Goal: Task Accomplishment & Management: Use online tool/utility

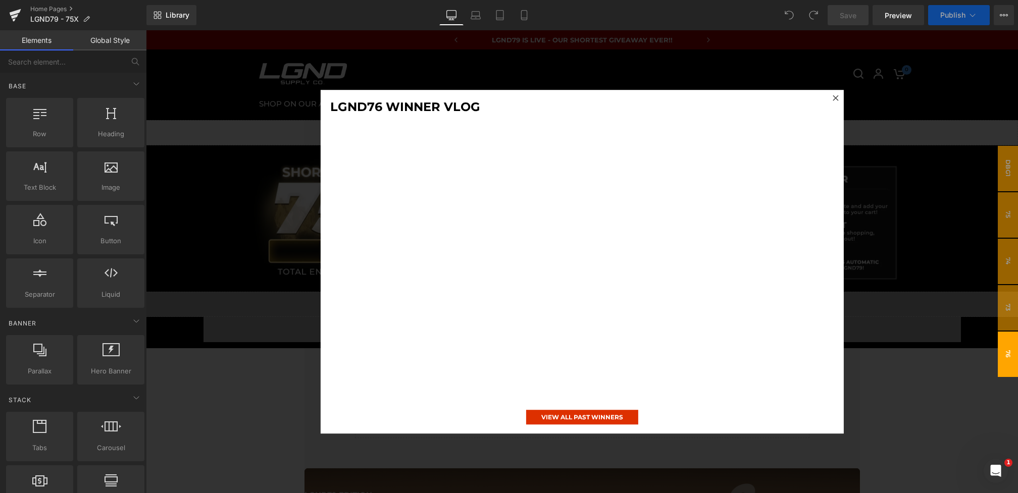
click at [257, 344] on div at bounding box center [582, 261] width 872 height 463
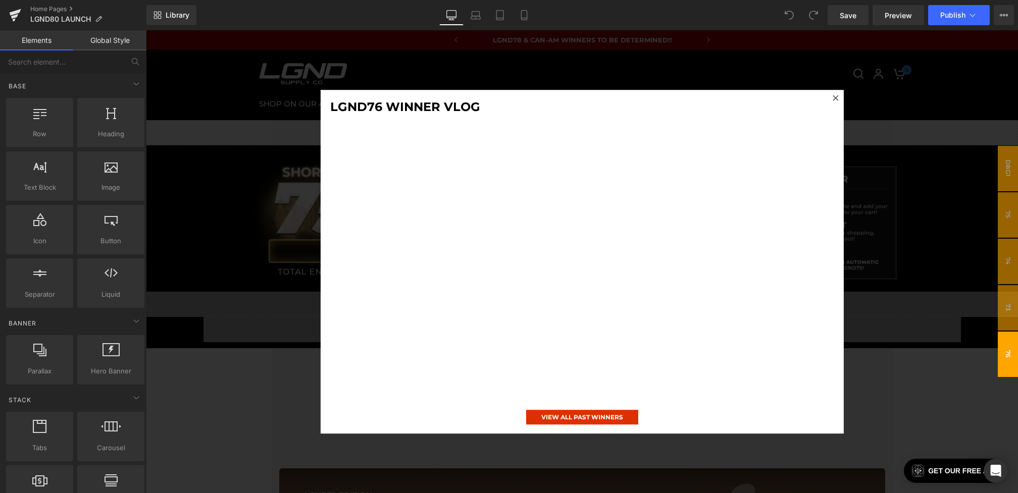
click at [255, 300] on div at bounding box center [582, 261] width 872 height 463
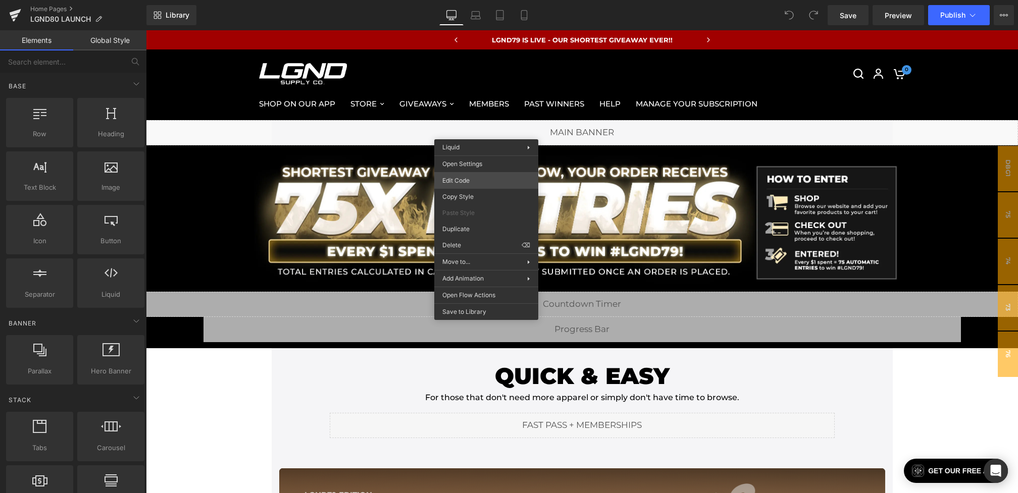
click at [463, 0] on div "You are previewing how the will restyle your page. You can not edit Elements in…" at bounding box center [509, 0] width 1018 height 0
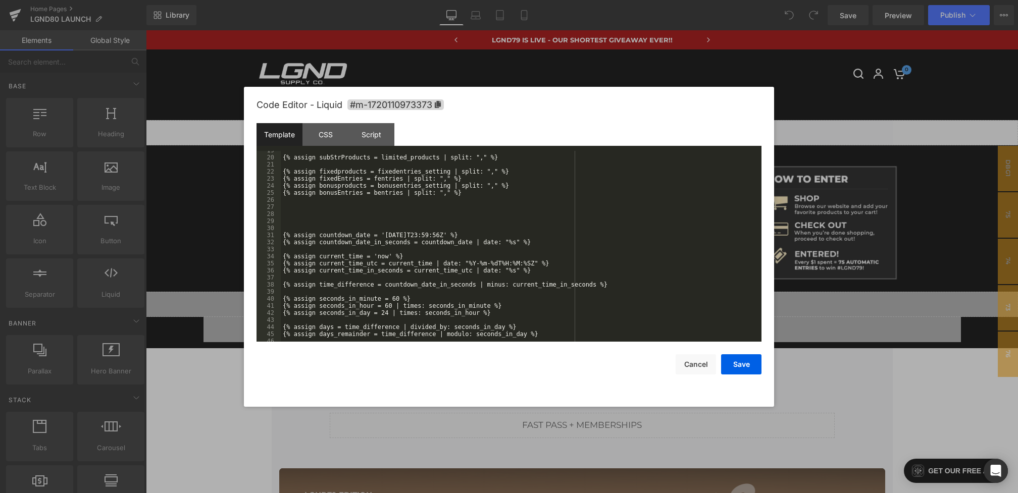
scroll to position [161, 0]
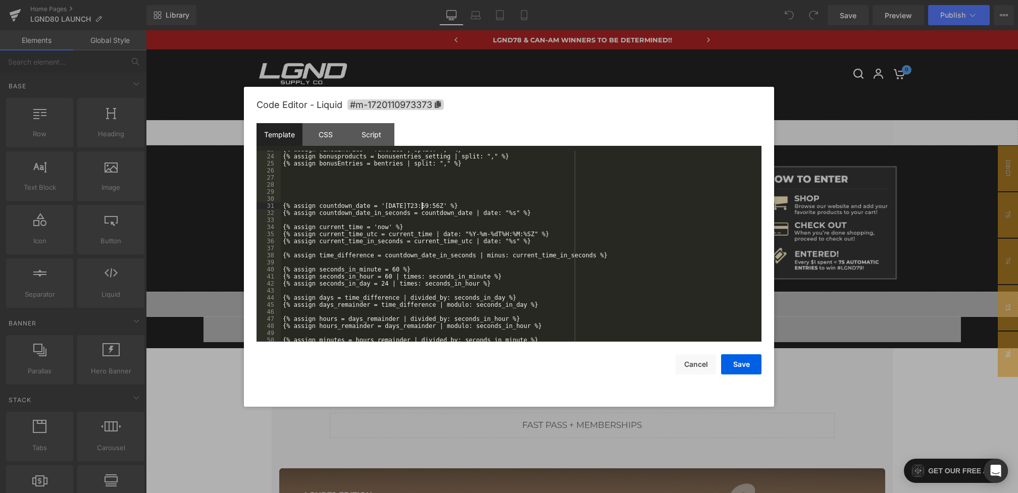
click at [276, 491] on div "{% assign fixedEntries = fentries | split: "," %} {% assign bonusproducts = bon…" at bounding box center [273, 494] width 6 height 6
click at [0, 0] on button "Cancel" at bounding box center [0, 0] width 0 height 0
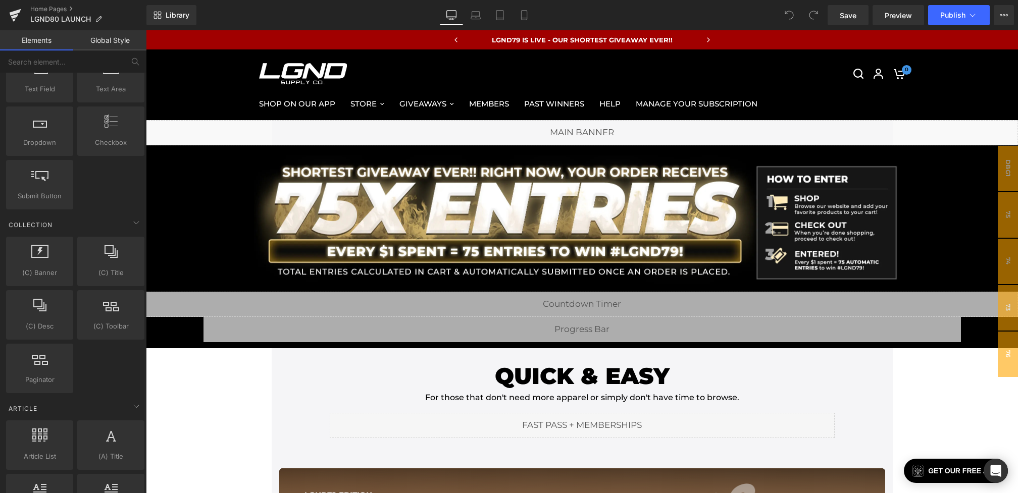
scroll to position [1743, 0]
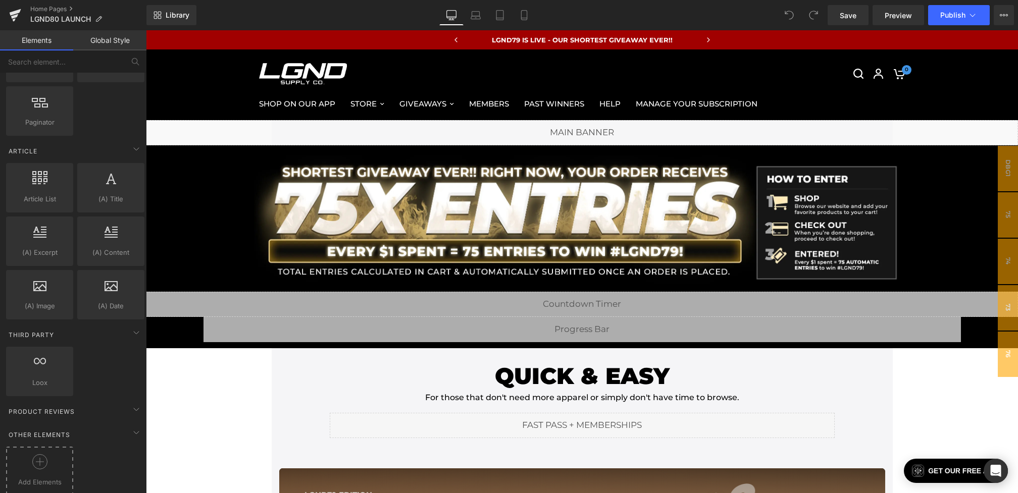
click at [42, 477] on span "Add Elements" at bounding box center [40, 482] width 62 height 11
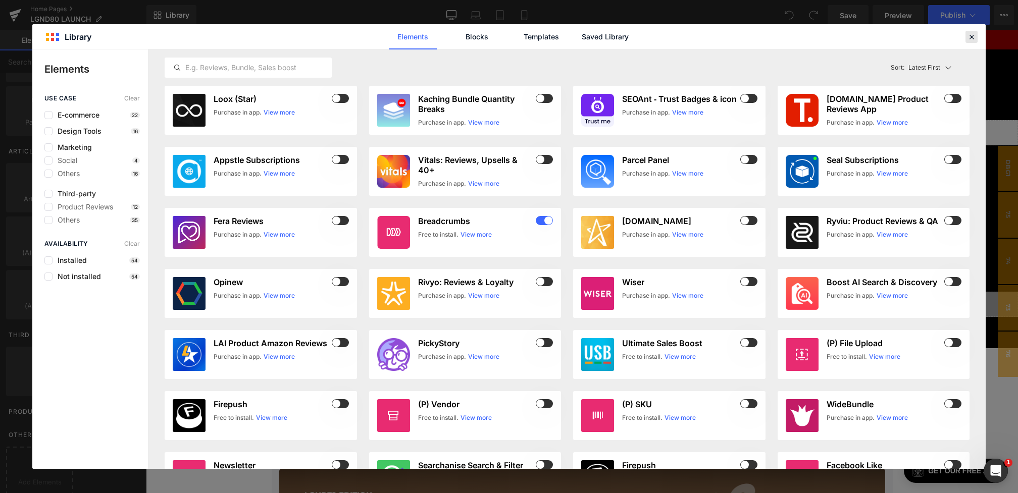
click at [0, 0] on icon at bounding box center [0, 0] width 0 height 0
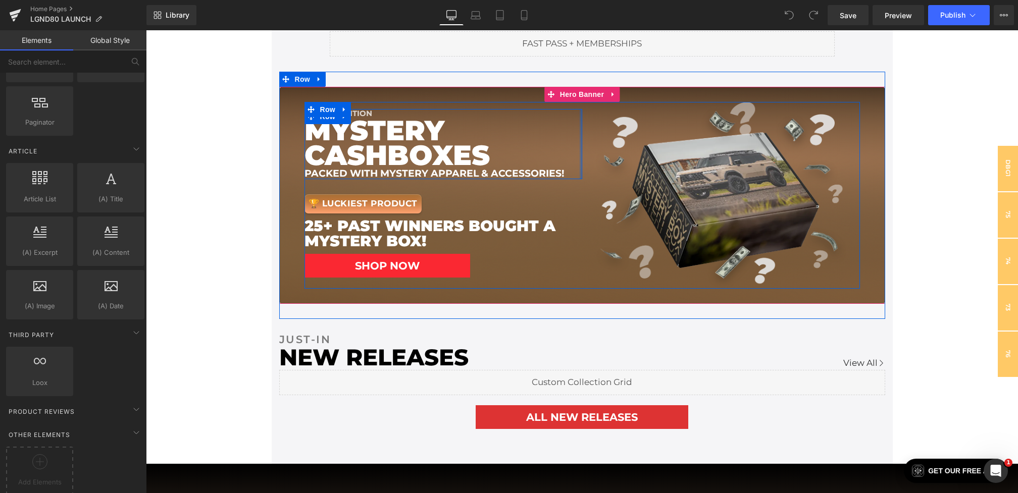
scroll to position [344, 0]
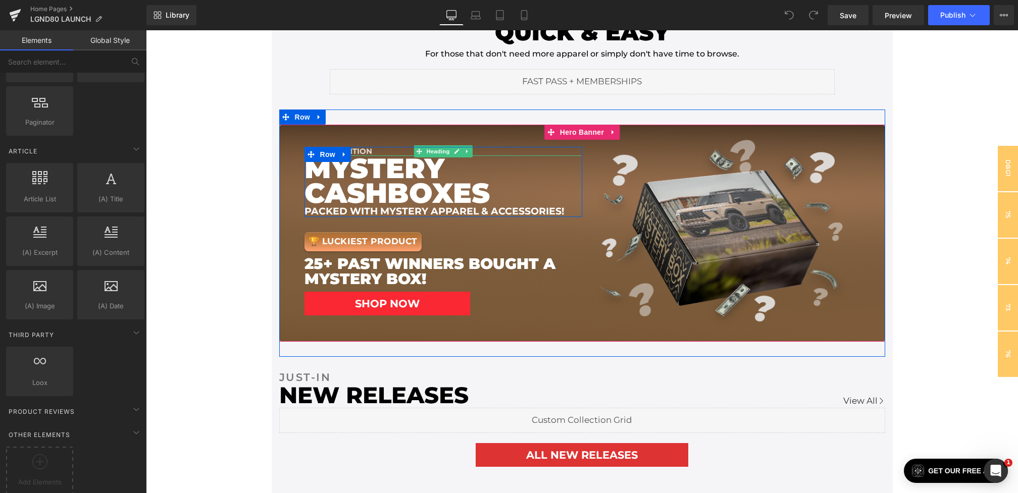
click at [370, 150] on div "lgnd79 EDITION" at bounding box center [443, 151] width 278 height 9
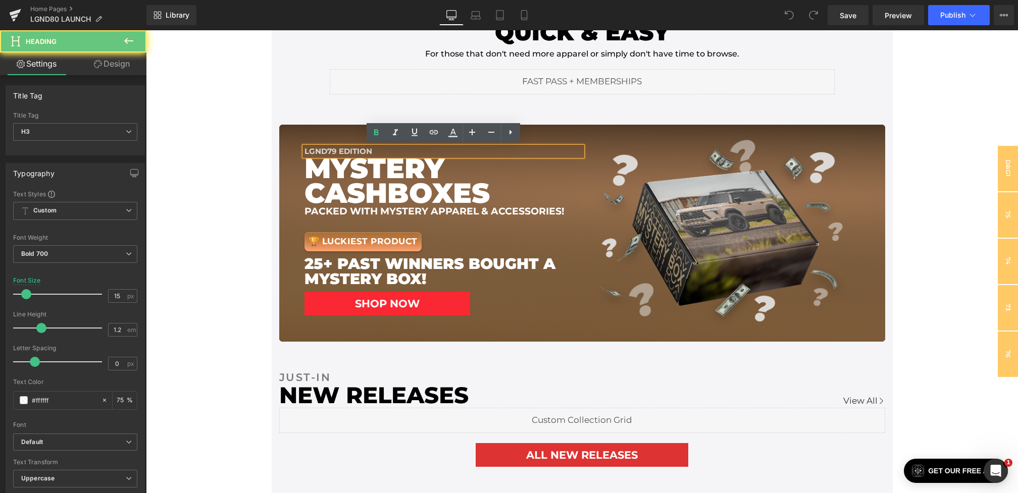
click at [363, 150] on div "lgnd79 EDITION" at bounding box center [443, 151] width 278 height 9
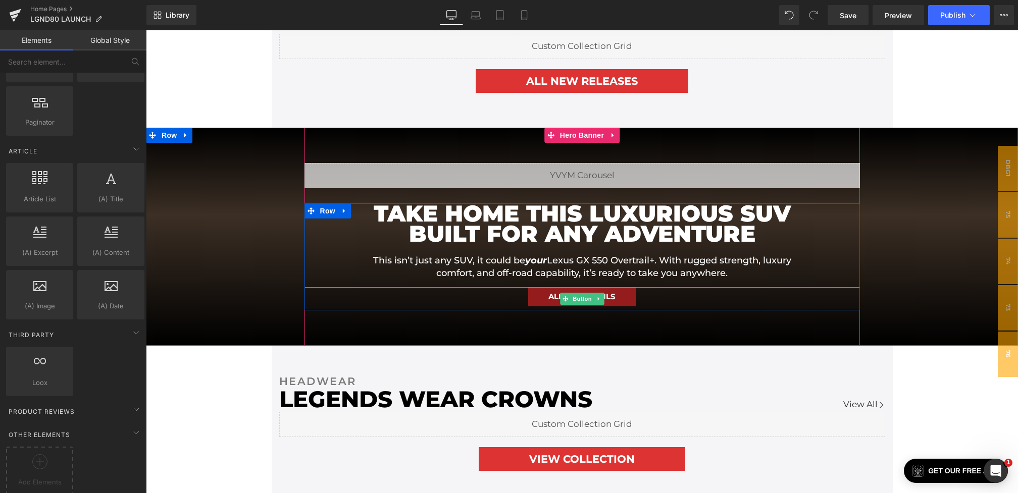
scroll to position [884, 0]
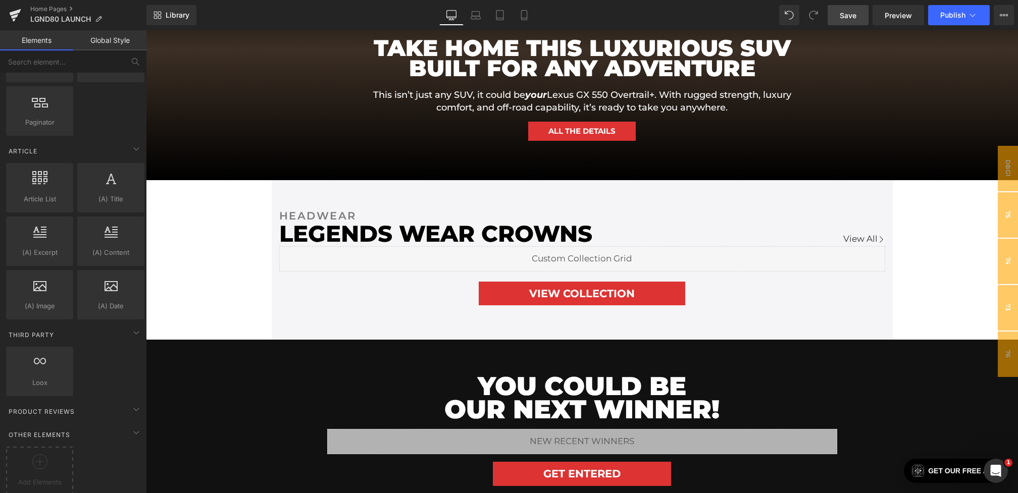
click at [838, 16] on link "Save" at bounding box center [848, 15] width 41 height 20
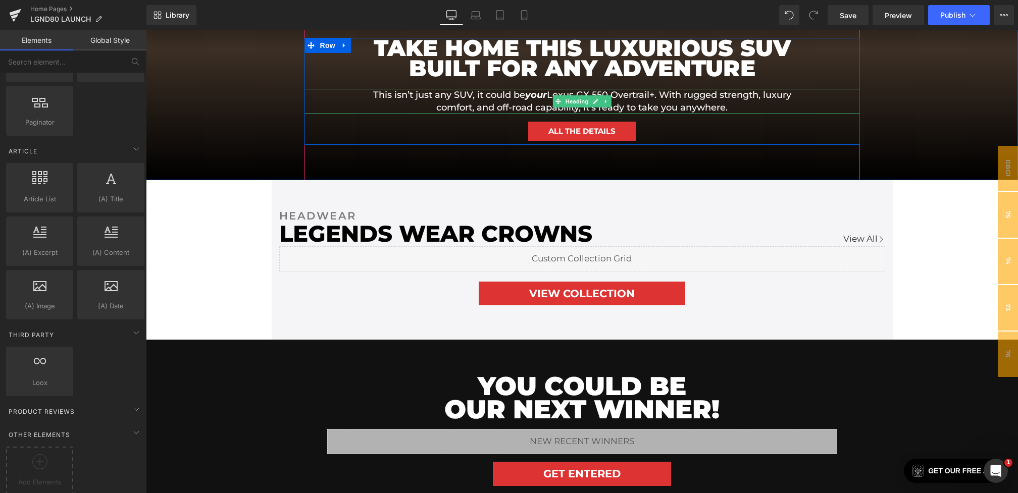
scroll to position [0, 0]
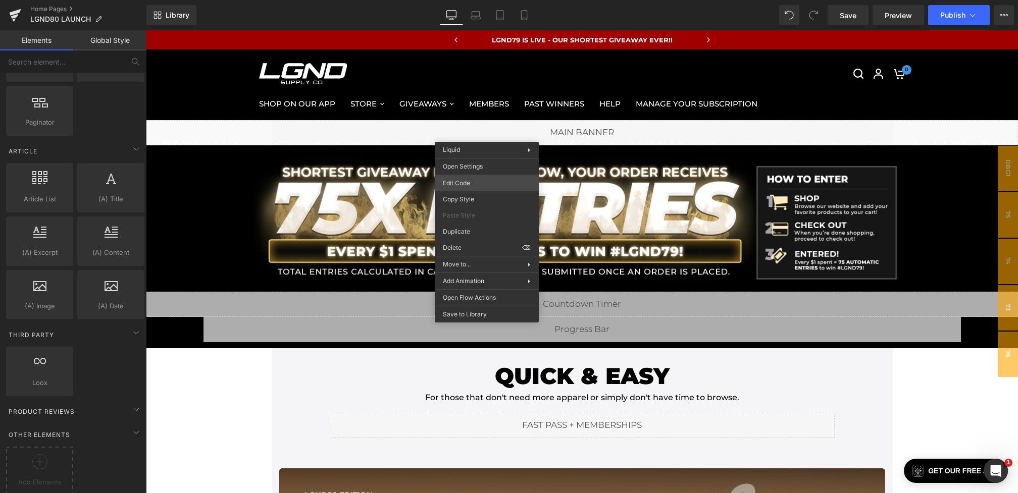
click at [467, 0] on div "You are previewing how the will restyle your page. You can not edit Elements in…" at bounding box center [509, 0] width 1018 height 0
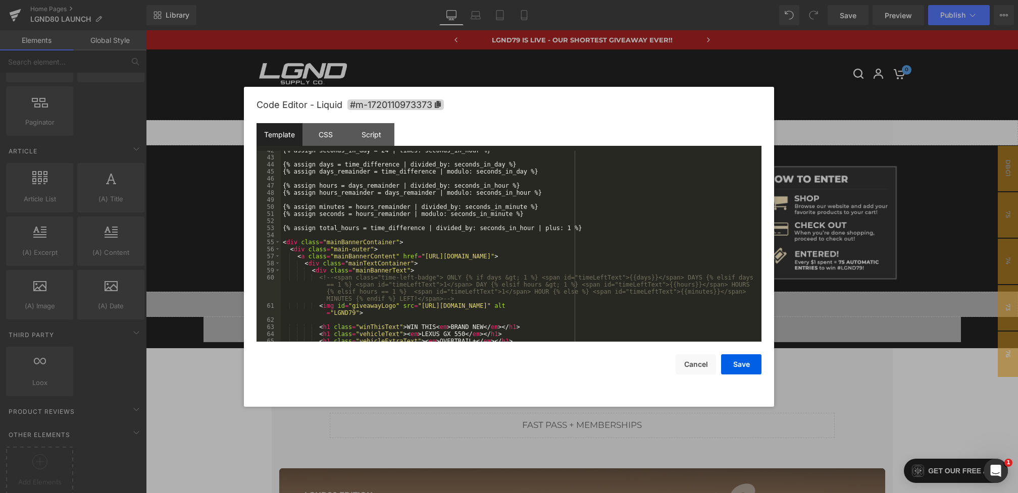
scroll to position [294, 0]
click at [0, 0] on div "{% assign seconds_in_day = 24 | times: seconds_in_hour %} {% assign days = time…" at bounding box center [0, 0] width 0 height 0
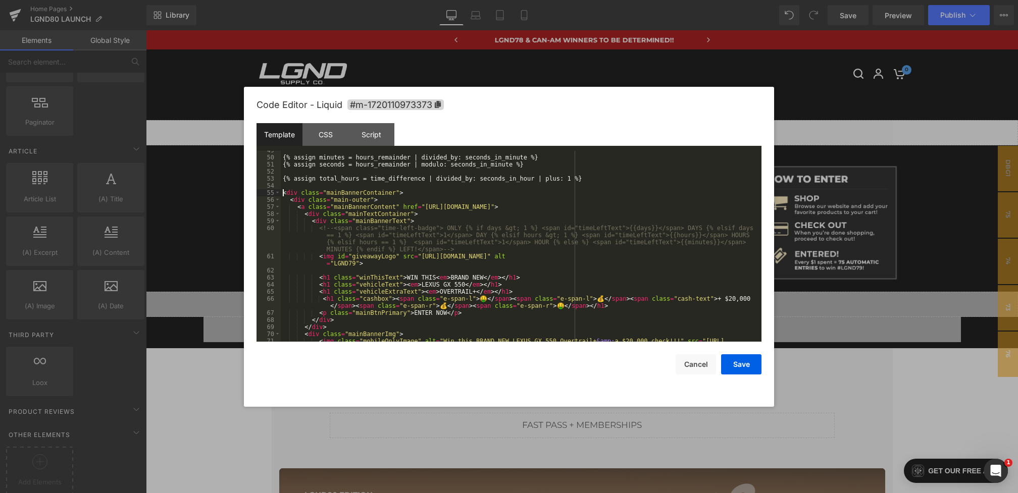
scroll to position [530, 0]
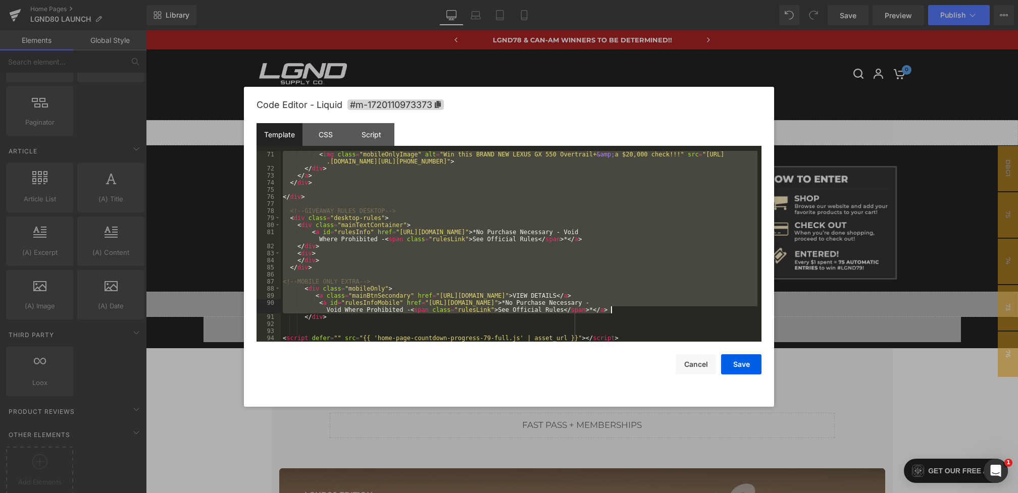
click at [0, 0] on div "< img class = "mobileOnlyImage" alt = "Win this BRAND NEW LEXUS GX 550 Overtrai…" at bounding box center [0, 0] width 0 height 0
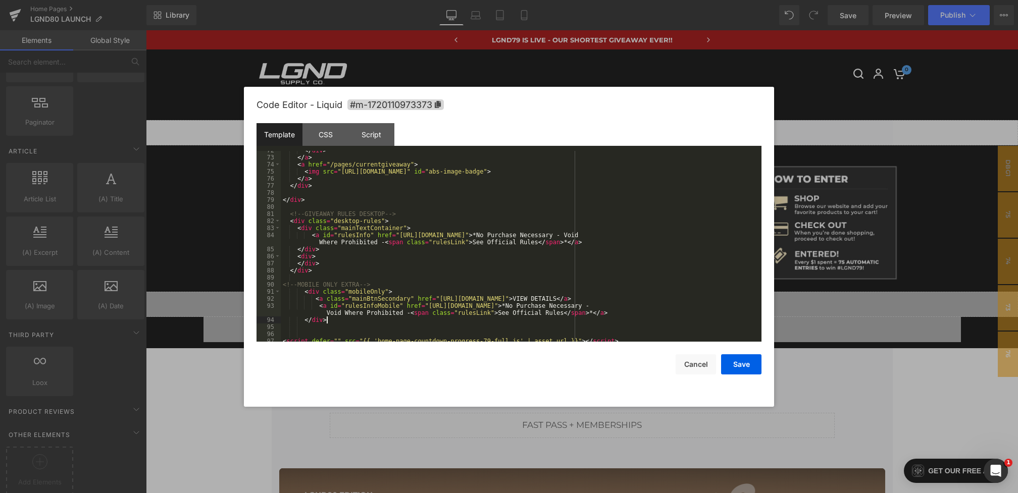
scroll to position [551, 0]
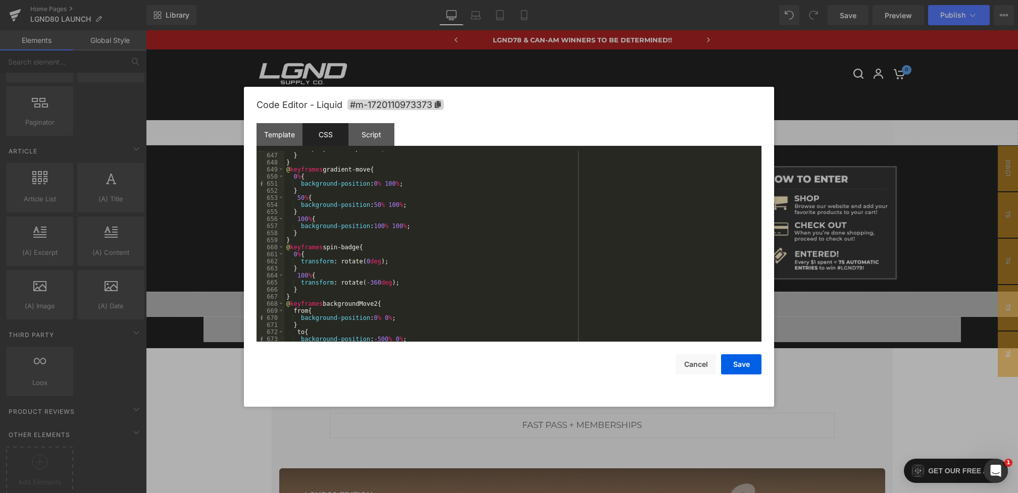
scroll to position [4665, 0]
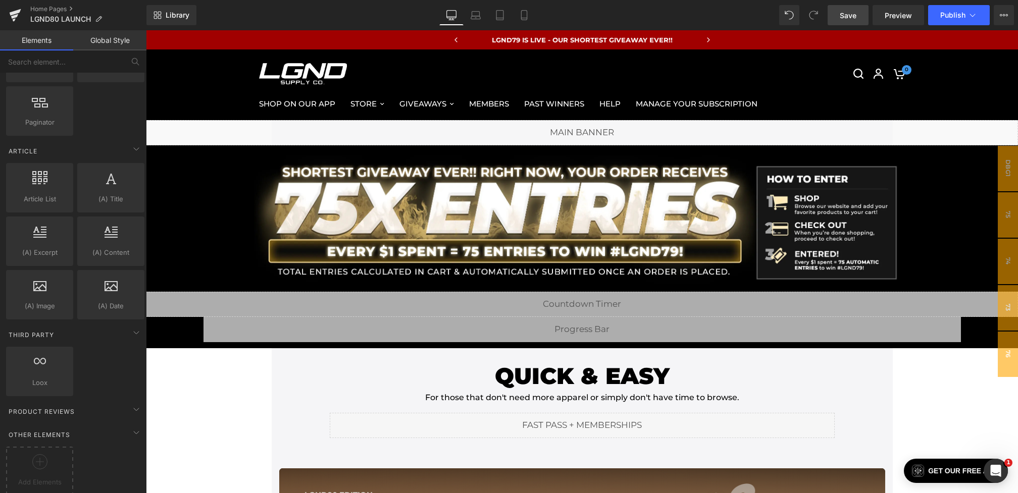
click at [850, 6] on link "Save" at bounding box center [848, 15] width 41 height 20
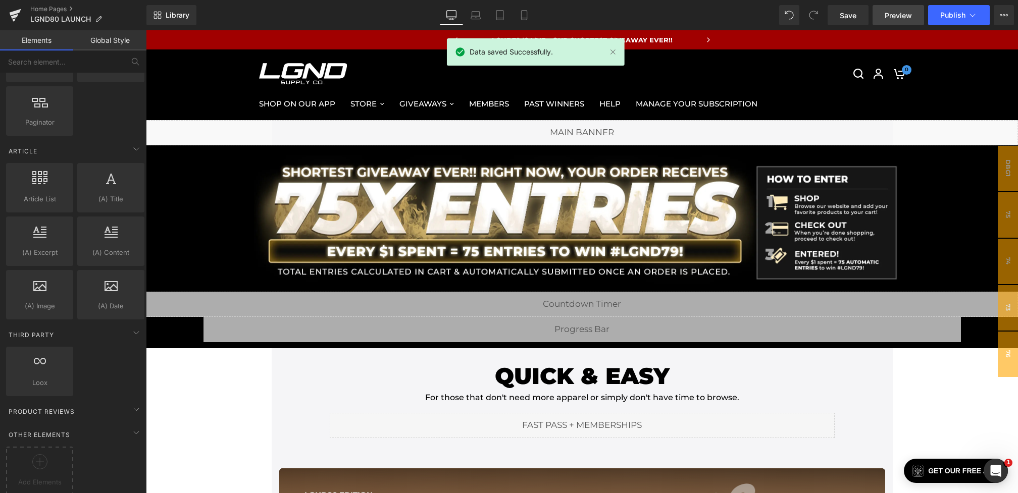
click at [888, 14] on span "Preview" at bounding box center [898, 15] width 27 height 11
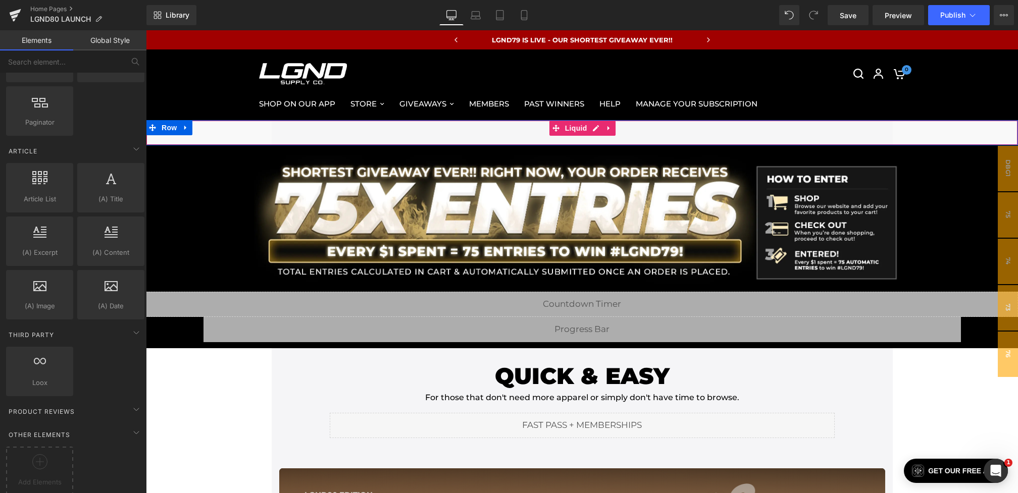
click at [419, 125] on div "Liquid" at bounding box center [582, 132] width 872 height 25
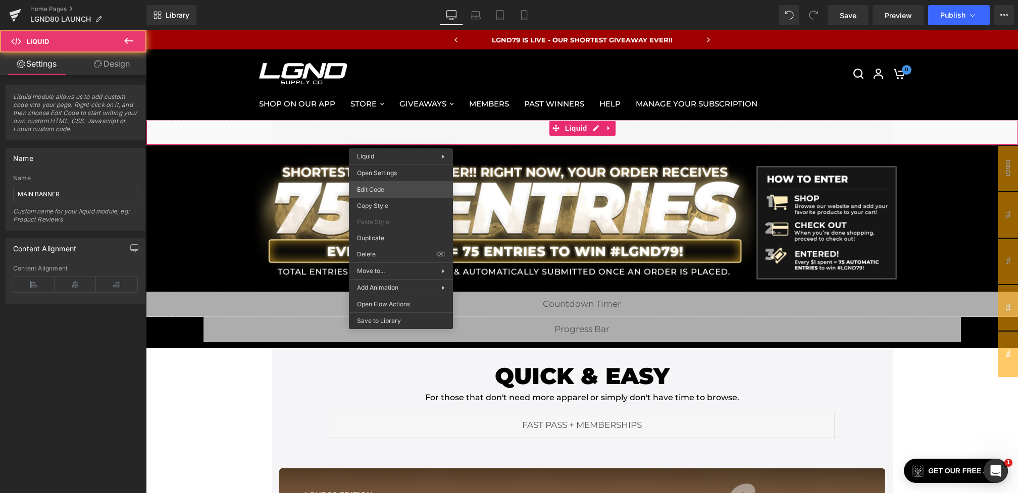
click at [374, 0] on div "You are previewing how the will restyle your page. You can not edit Elements in…" at bounding box center [509, 0] width 1018 height 0
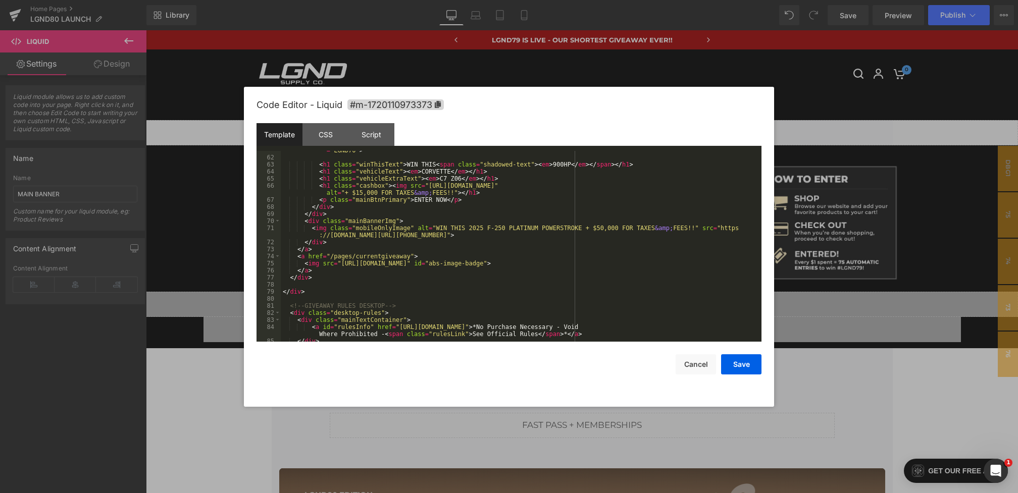
scroll to position [456, 0]
drag, startPoint x: 340, startPoint y: 264, endPoint x: 662, endPoint y: 261, distance: 321.2
click at [662, 261] on div "< img id = "giveawayLogo" src = "[URL][DOMAIN_NAME]" alt = "LGND70" > < h1 clas…" at bounding box center [519, 246] width 477 height 212
paste textarea
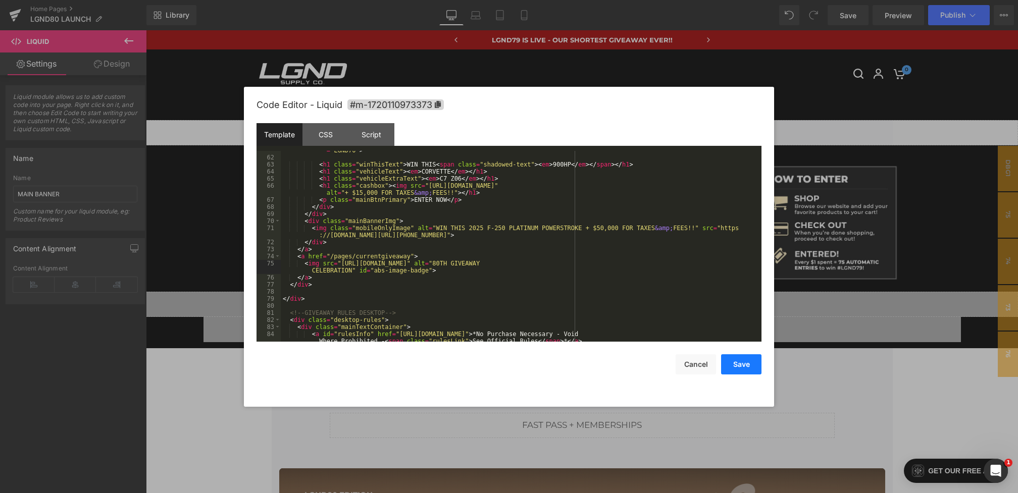
click at [742, 369] on button "Save" at bounding box center [741, 364] width 40 height 20
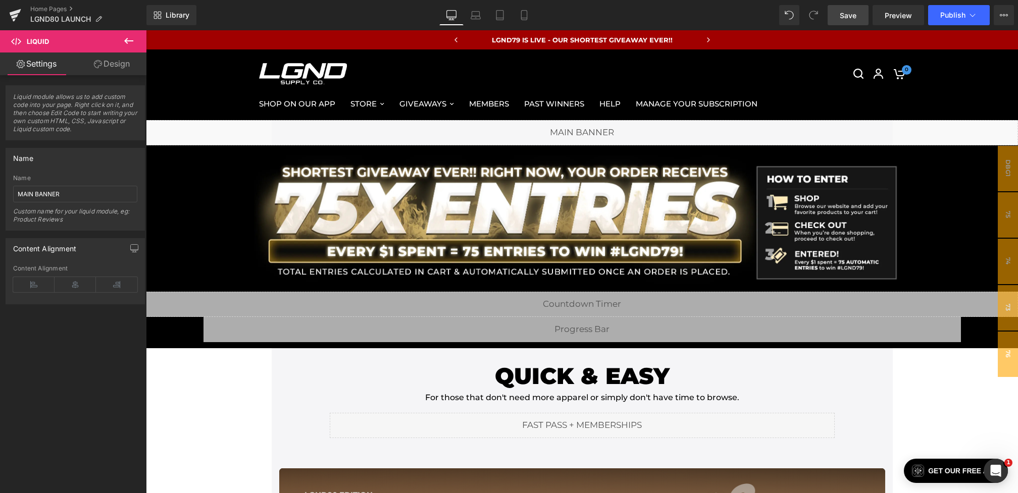
click at [845, 14] on span "Save" at bounding box center [848, 15] width 17 height 11
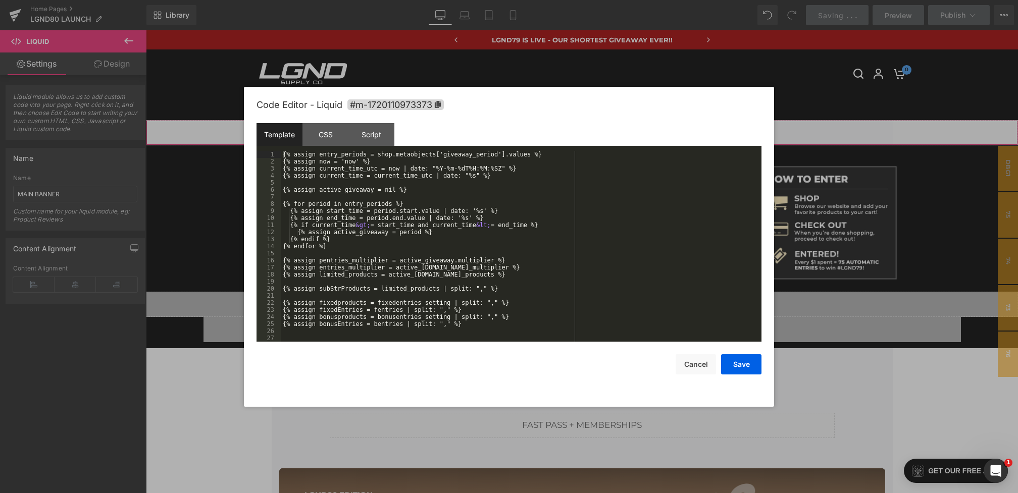
click at [490, 0] on div "You are previewing how the will restyle your page. You can not edit Elements in…" at bounding box center [509, 0] width 1018 height 0
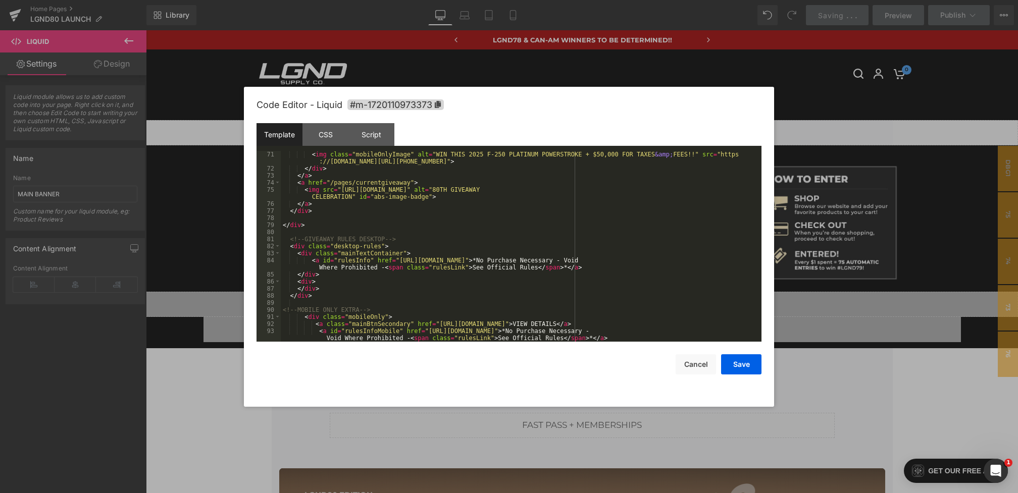
scroll to position [558, 0]
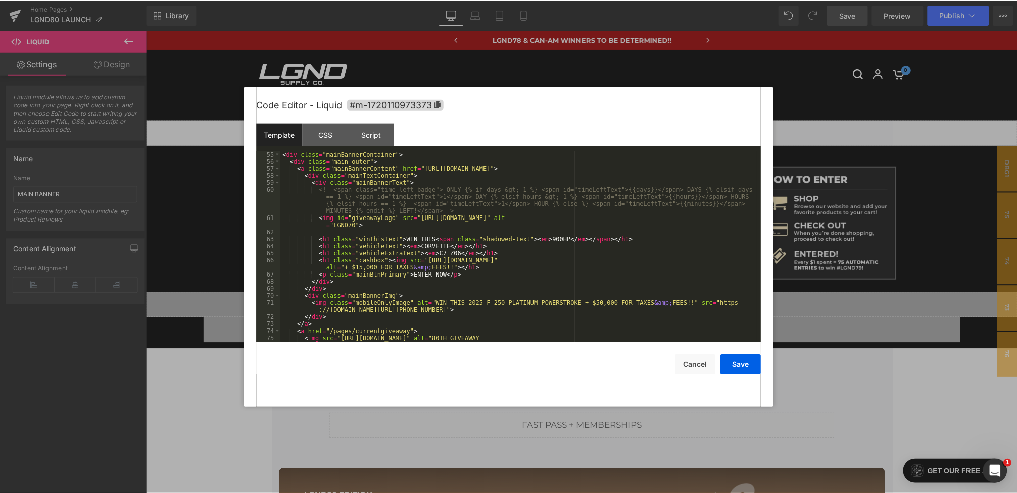
scroll to position [382, 0]
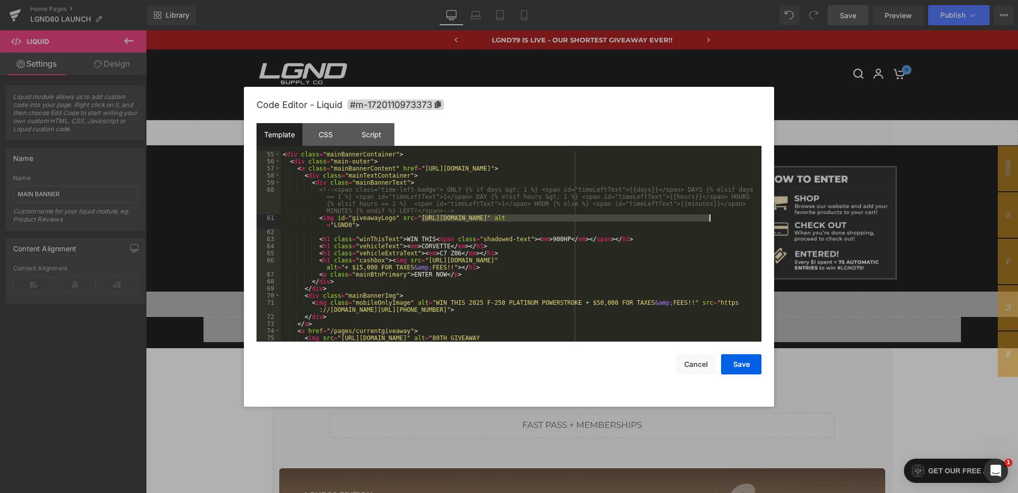
drag, startPoint x: 420, startPoint y: 216, endPoint x: 708, endPoint y: 216, distance: 288.3
paste textarea
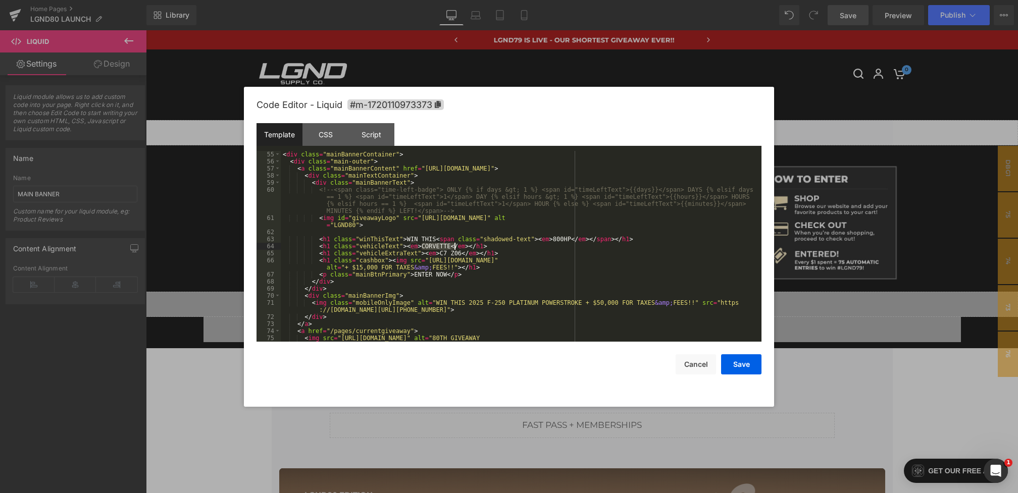
drag, startPoint x: 421, startPoint y: 245, endPoint x: 452, endPoint y: 246, distance: 30.8
drag, startPoint x: 441, startPoint y: 253, endPoint x: 460, endPoint y: 253, distance: 18.7
click at [746, 369] on button "Save" at bounding box center [741, 364] width 40 height 20
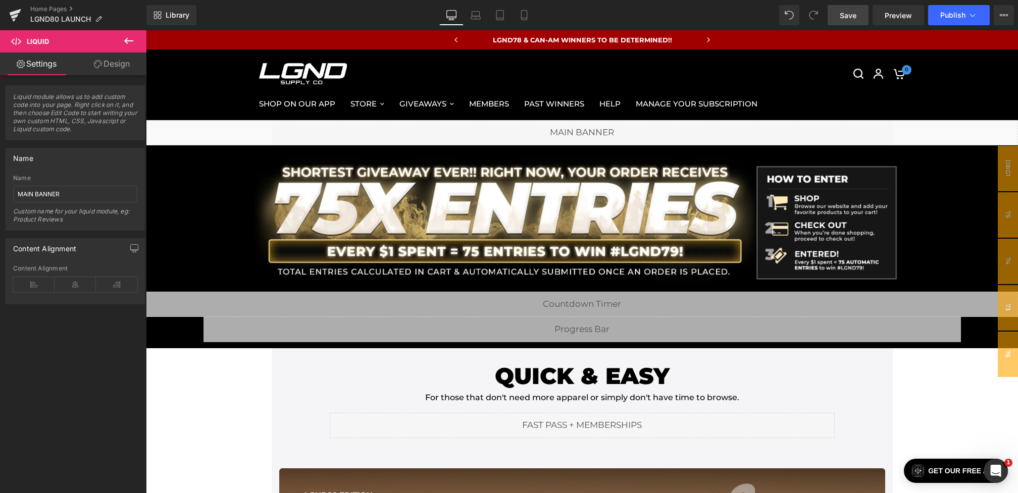
click at [855, 12] on span "Save" at bounding box center [848, 15] width 17 height 11
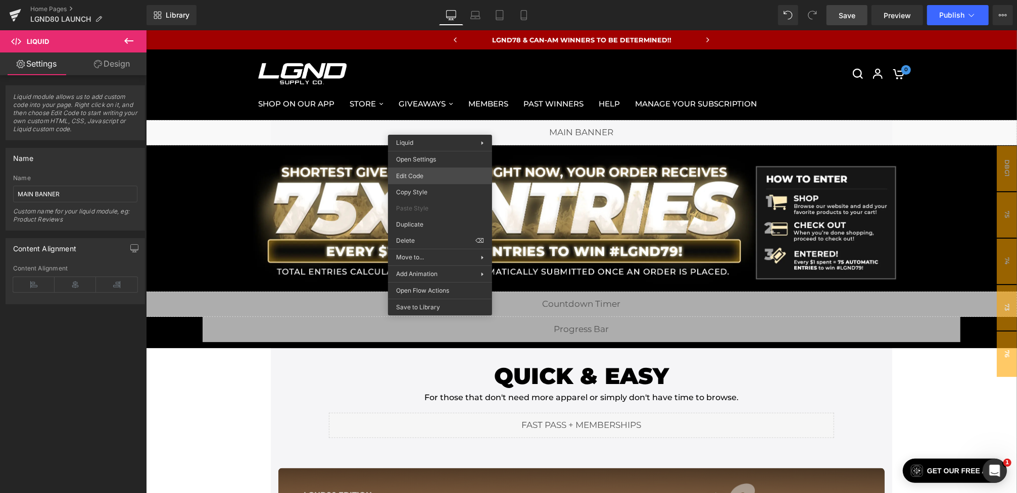
click at [408, 0] on div "You are previewing how the will restyle your page. You can not edit Elements in…" at bounding box center [508, 0] width 1017 height 0
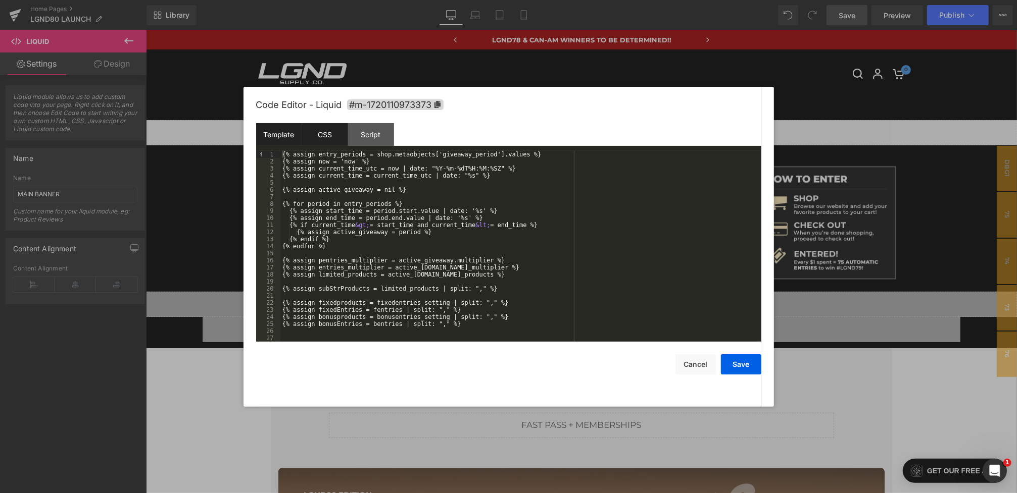
click at [321, 134] on div "CSS" at bounding box center [325, 134] width 46 height 23
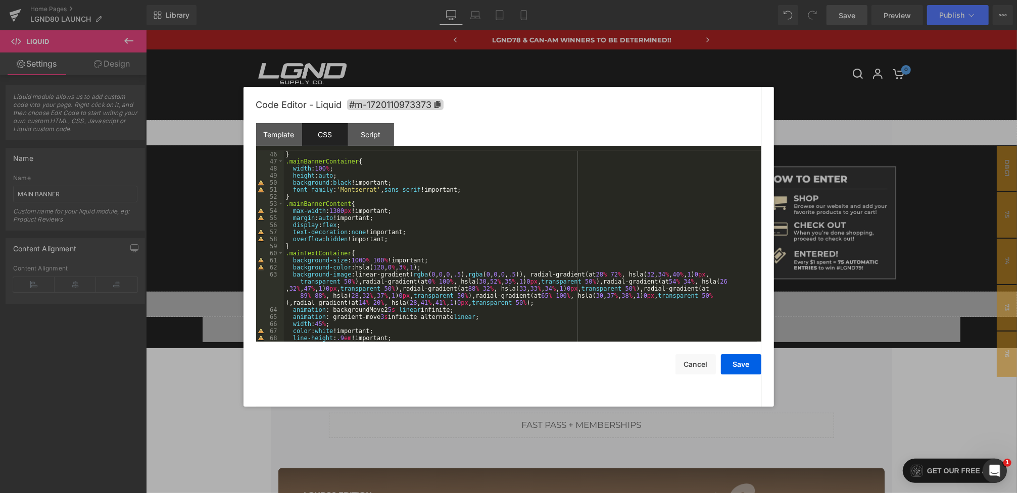
scroll to position [359, 0]
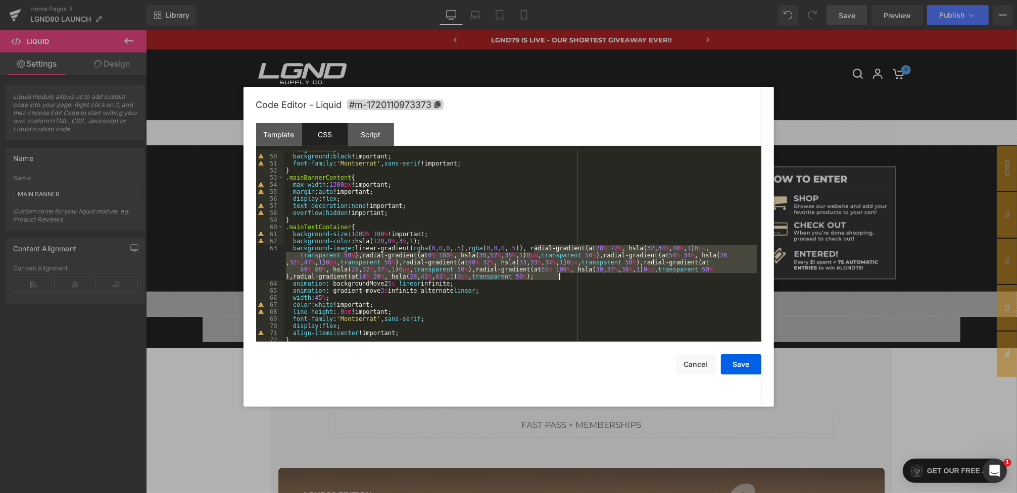
drag, startPoint x: 534, startPoint y: 247, endPoint x: 580, endPoint y: 280, distance: 56.1
click at [580, 280] on div "height : auto ; background : black !important; font-family : ' Montserrat ' , s…" at bounding box center [520, 248] width 473 height 205
click at [628, 164] on span "All" at bounding box center [632, 165] width 18 height 8
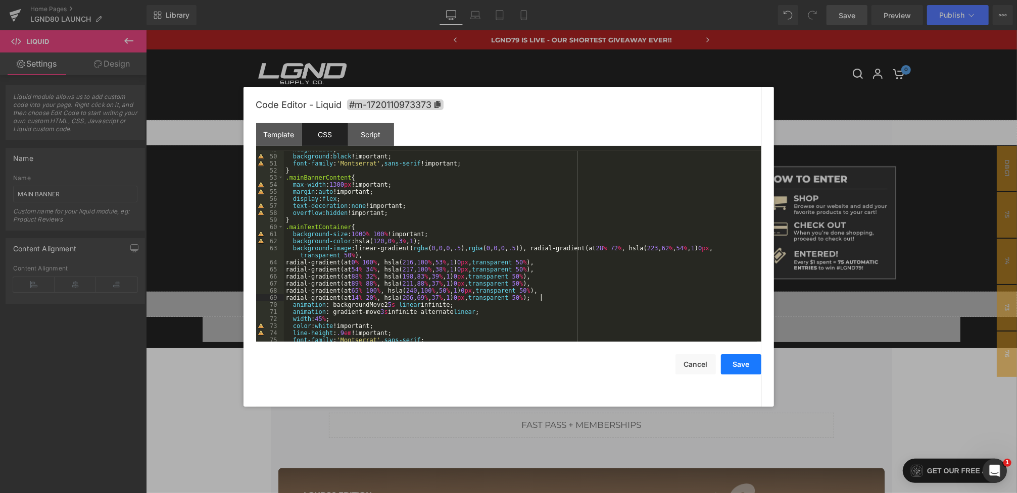
click at [727, 366] on button "Save" at bounding box center [741, 364] width 40 height 20
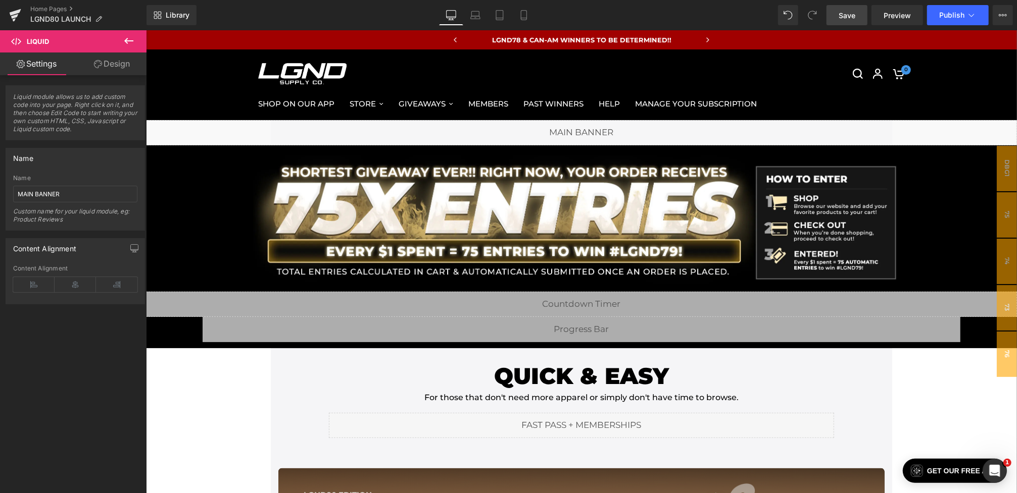
drag, startPoint x: 849, startPoint y: 10, endPoint x: 563, endPoint y: 35, distance: 287.0
click at [849, 10] on span "Save" at bounding box center [846, 15] width 17 height 11
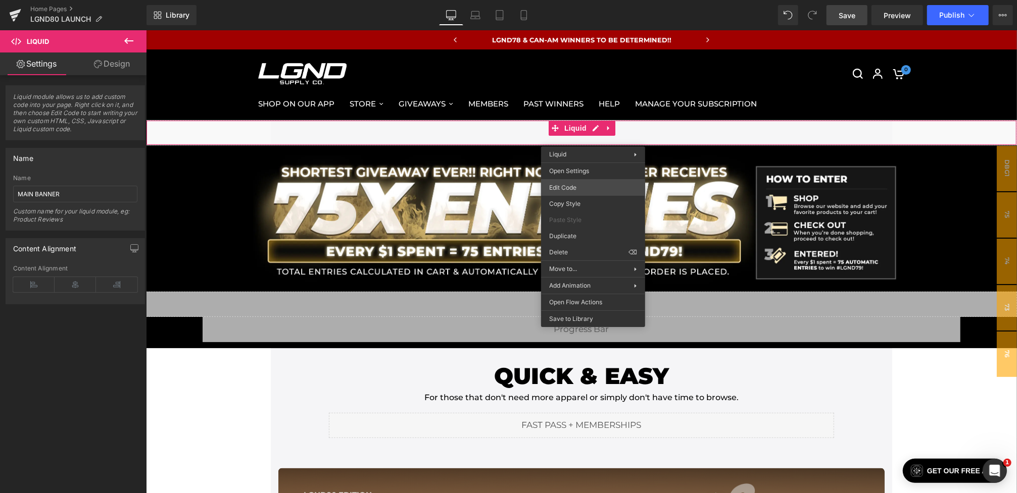
click at [569, 0] on div "You are previewing how the will restyle your page. You can not edit Elements in…" at bounding box center [508, 0] width 1017 height 0
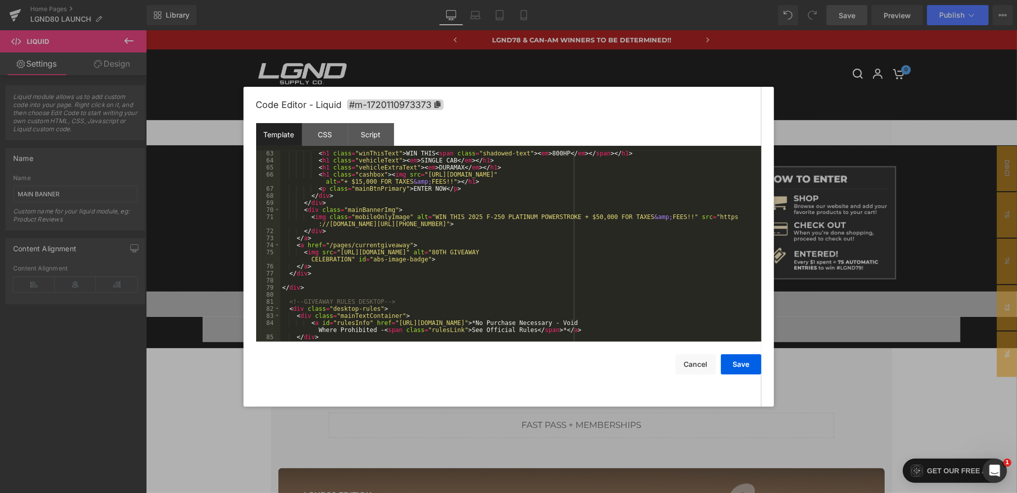
scroll to position [423, 0]
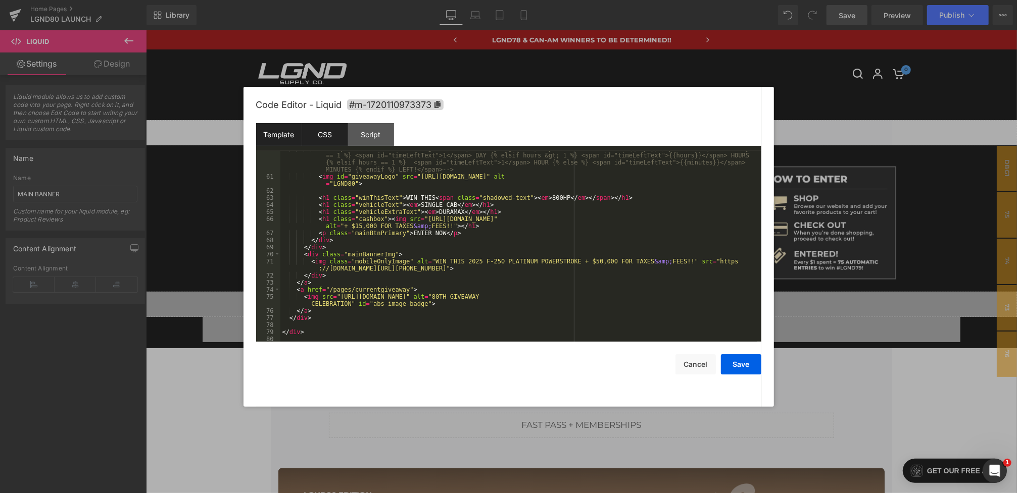
click at [321, 131] on div "CSS" at bounding box center [325, 134] width 46 height 23
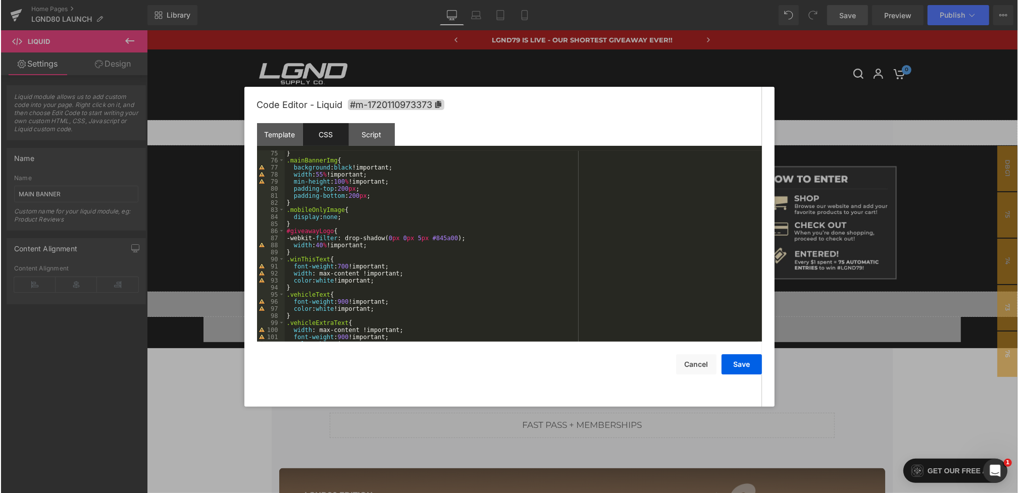
scroll to position [567, 0]
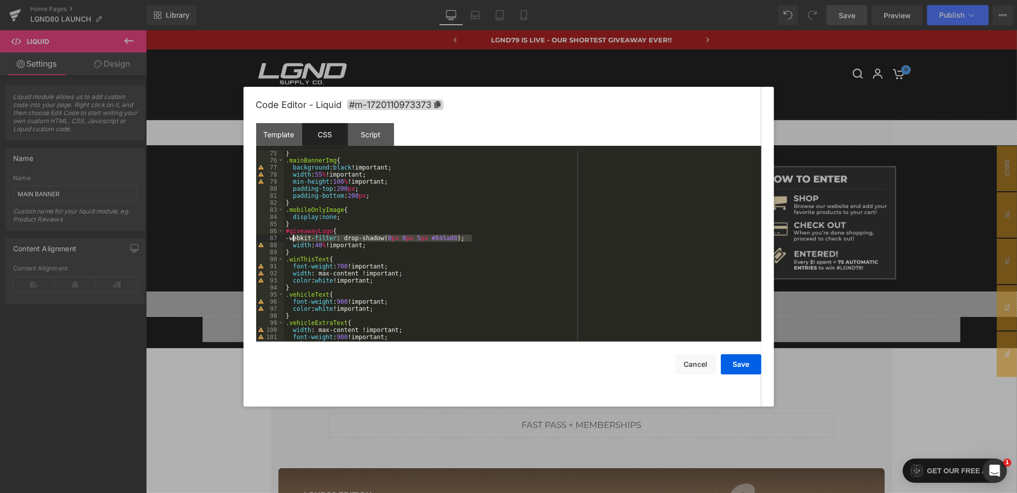
drag, startPoint x: 473, startPoint y: 238, endPoint x: 293, endPoint y: 236, distance: 180.3
click at [293, 236] on div "} .mainBannerImg { background : black !important; width : 55 % !important; min-…" at bounding box center [520, 252] width 473 height 205
click at [737, 366] on button "Save" at bounding box center [741, 364] width 40 height 20
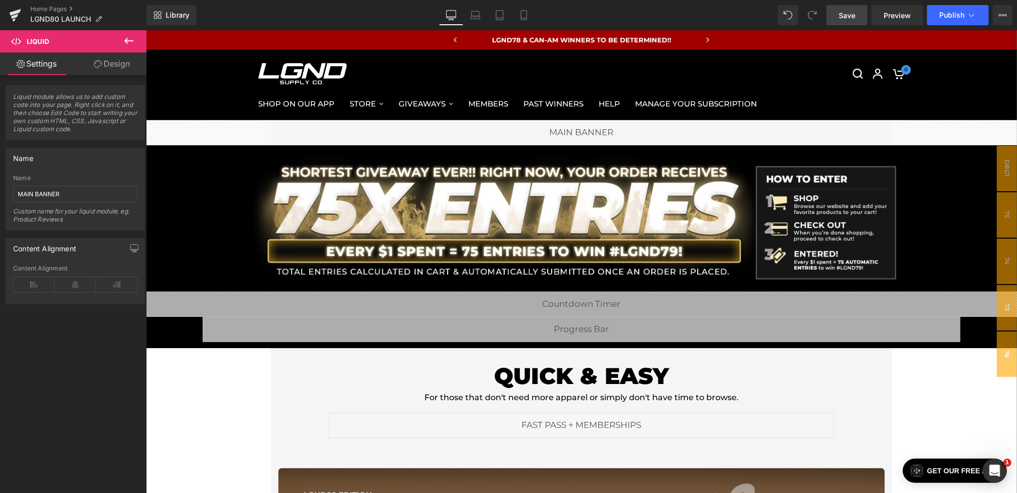
click at [861, 15] on link "Save" at bounding box center [846, 15] width 41 height 20
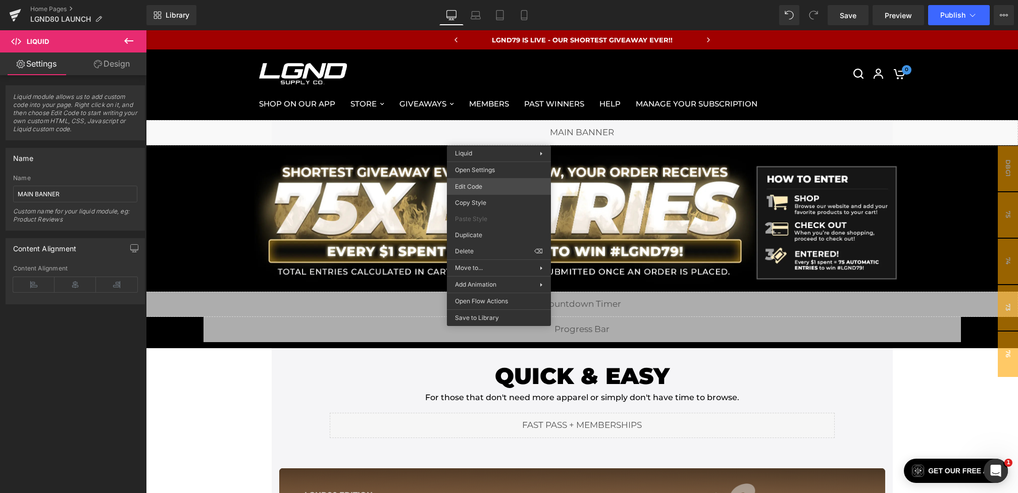
click at [470, 0] on div "You are previewing how the will restyle your page. You can not edit Elements in…" at bounding box center [509, 0] width 1018 height 0
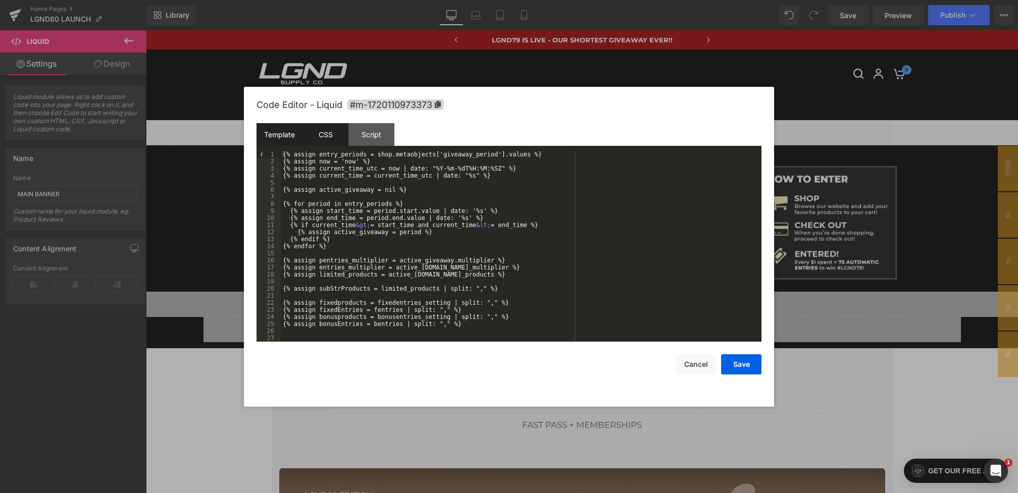
click at [315, 131] on div "CSS" at bounding box center [325, 134] width 46 height 23
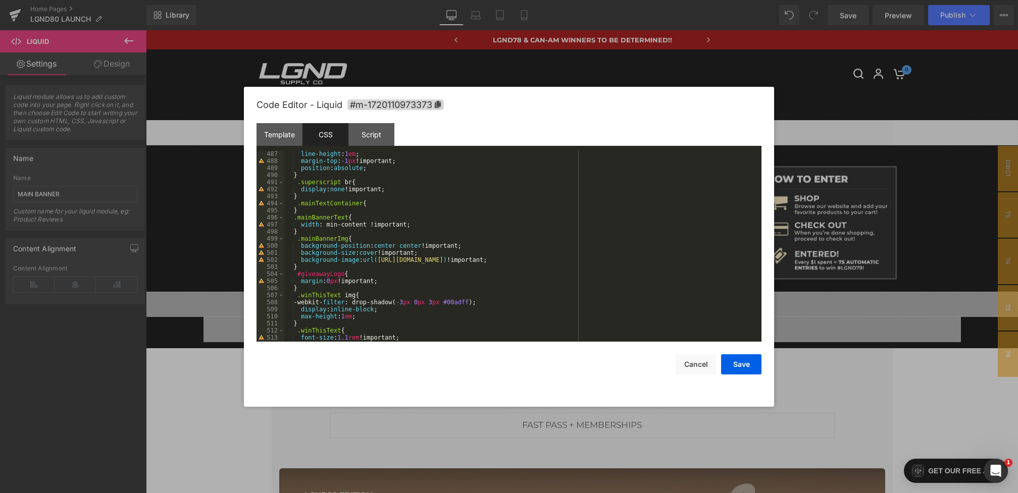
scroll to position [3535, 0]
drag, startPoint x: 381, startPoint y: 259, endPoint x: 711, endPoint y: 260, distance: 330.3
click at [711, 260] on div "line-height : 1 em ; margin-top : -1 px !important; position : absolute ; } .su…" at bounding box center [520, 252] width 473 height 205
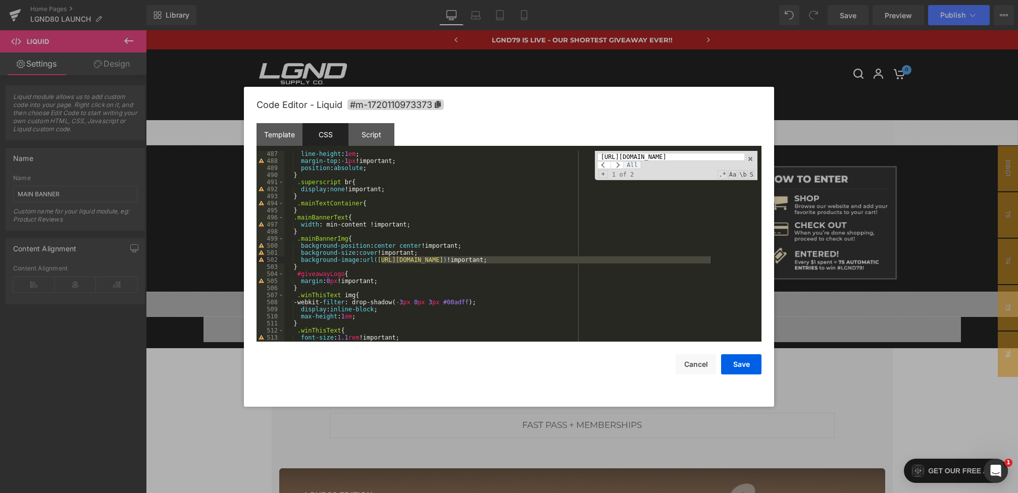
scroll to position [0, 0]
click at [634, 165] on span "All" at bounding box center [632, 165] width 18 height 8
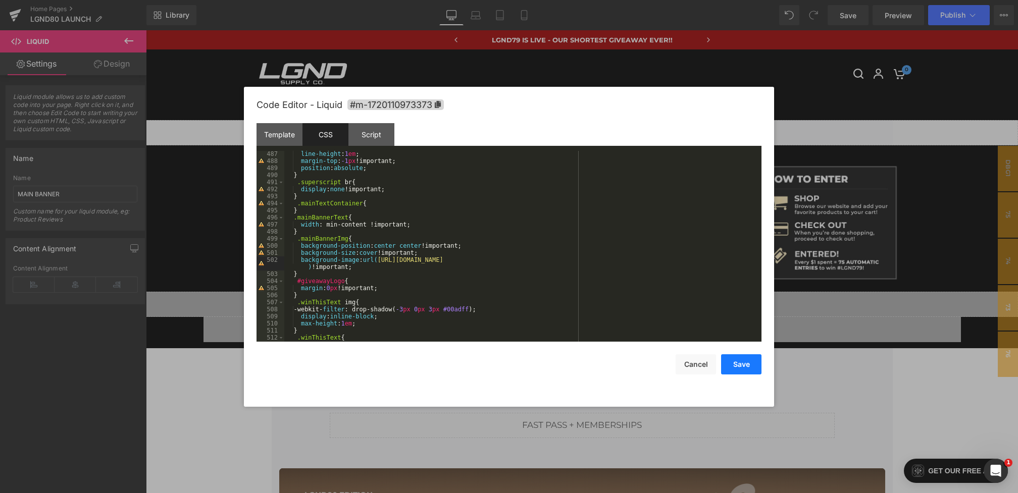
click at [731, 364] on button "Save" at bounding box center [741, 364] width 40 height 20
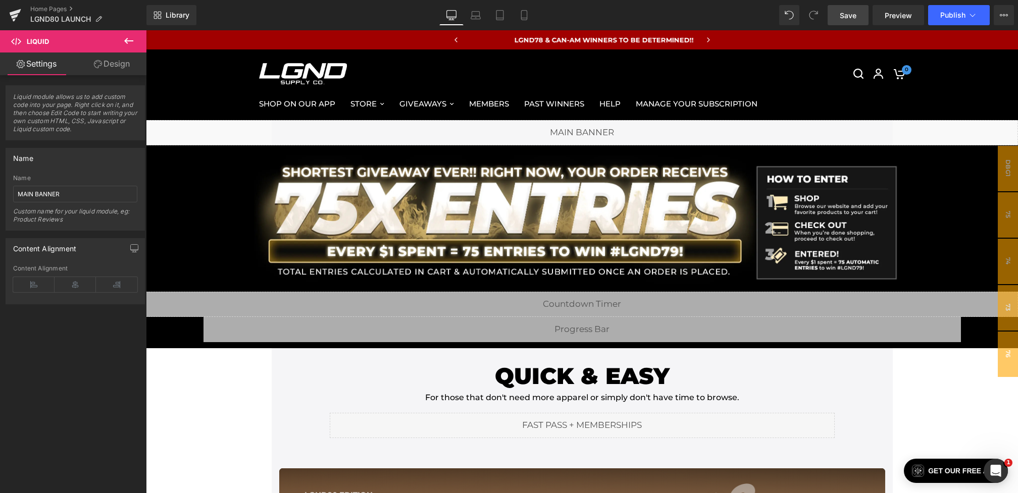
click at [846, 10] on span "Save" at bounding box center [848, 15] width 17 height 11
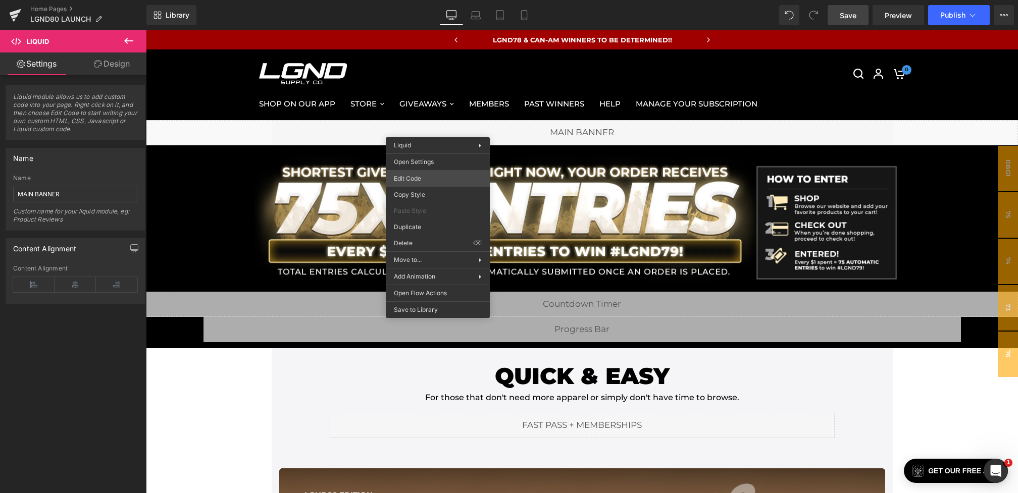
click at [412, 0] on div "You are previewing how the will restyle your page. You can not edit Elements in…" at bounding box center [509, 0] width 1018 height 0
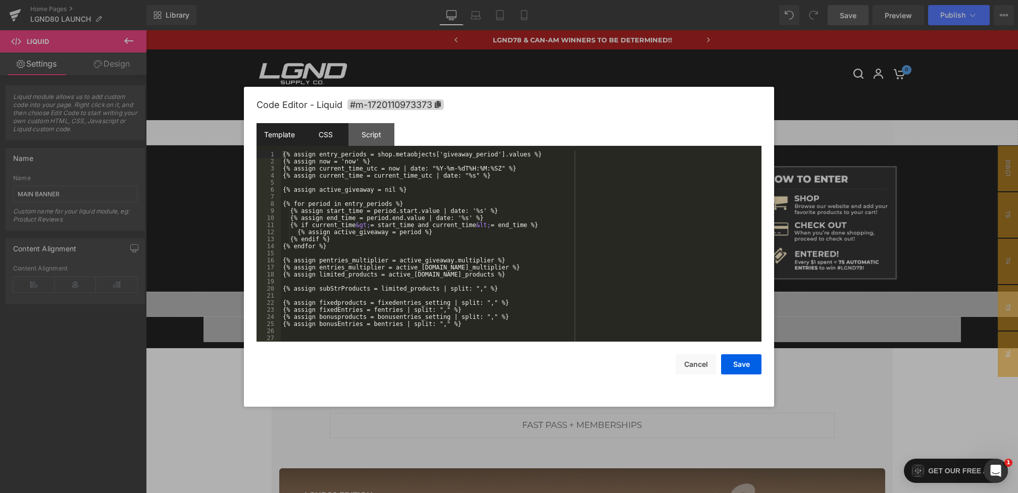
click at [333, 139] on div "CSS" at bounding box center [325, 134] width 46 height 23
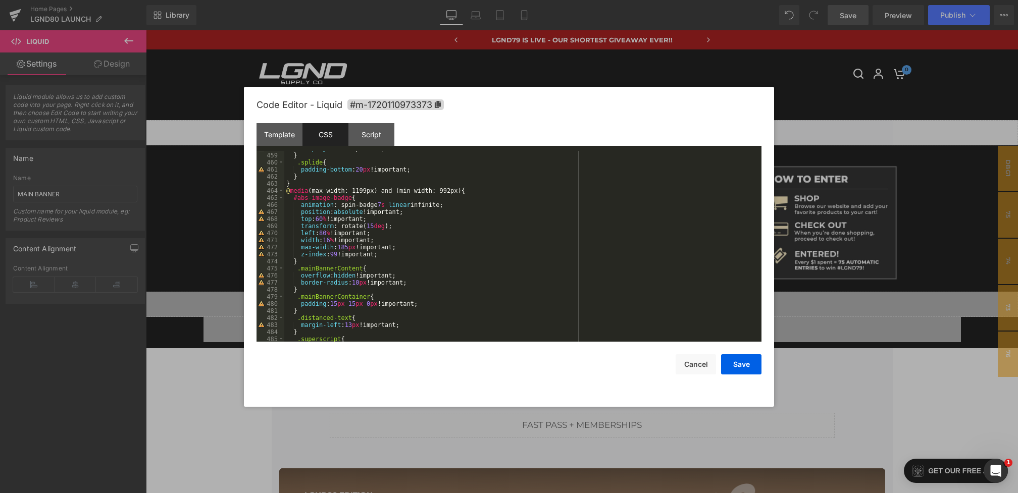
scroll to position [3321, 0]
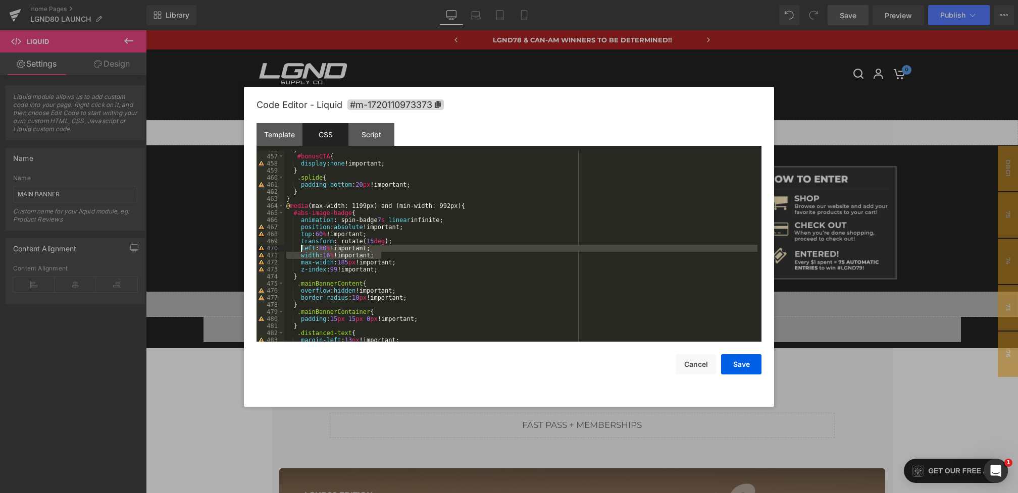
drag, startPoint x: 388, startPoint y: 253, endPoint x: 301, endPoint y: 249, distance: 87.0
click at [302, 249] on div "} #bonusCTA { display : none !important; } .splide { padding-bottom : 20 px !im…" at bounding box center [520, 248] width 473 height 205
click at [329, 249] on div "} #bonusCTA { display : none !important; } .splide { padding-bottom : 20 px !im…" at bounding box center [520, 248] width 473 height 205
click at [323, 236] on div "} #bonusCTA { display : none !important; } .splide { padding-bottom : 20 px !im…" at bounding box center [520, 248] width 473 height 205
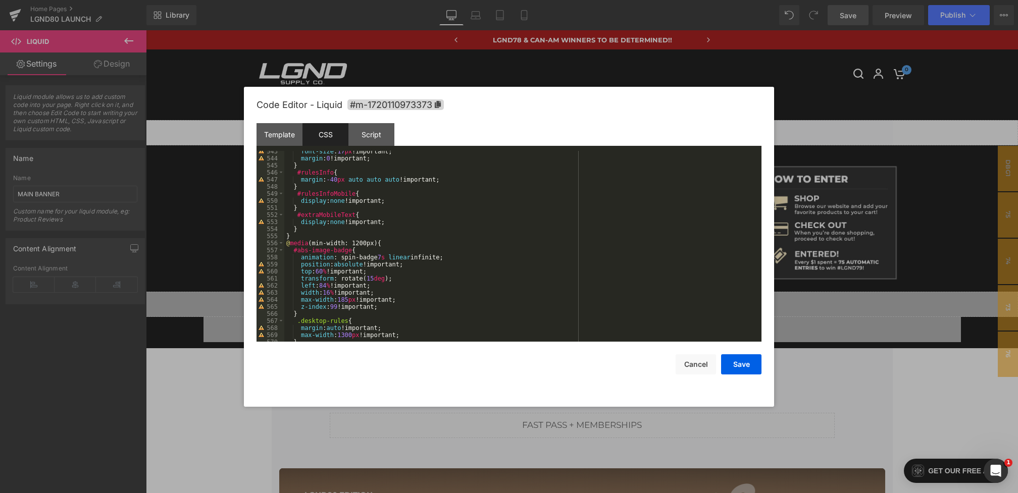
scroll to position [3950, 0]
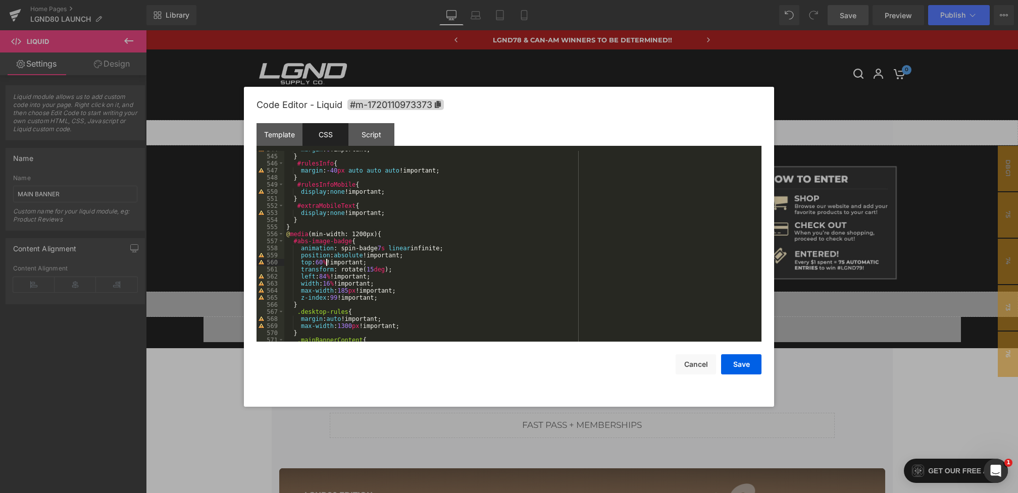
click at [326, 264] on div "margin : 0 !important; } #rulesInfo { margin : -40 px auto auto auto !important…" at bounding box center [520, 248] width 473 height 205
click at [330, 277] on div "margin : 0 !important; } #rulesInfo { margin : -40 px auto auto auto !important…" at bounding box center [520, 248] width 473 height 205
click at [333, 283] on div "margin : 0 !important; } #rulesInfo { margin : -40 px auto auto auto !important…" at bounding box center [520, 248] width 473 height 205
click at [727, 363] on button "Save" at bounding box center [741, 364] width 40 height 20
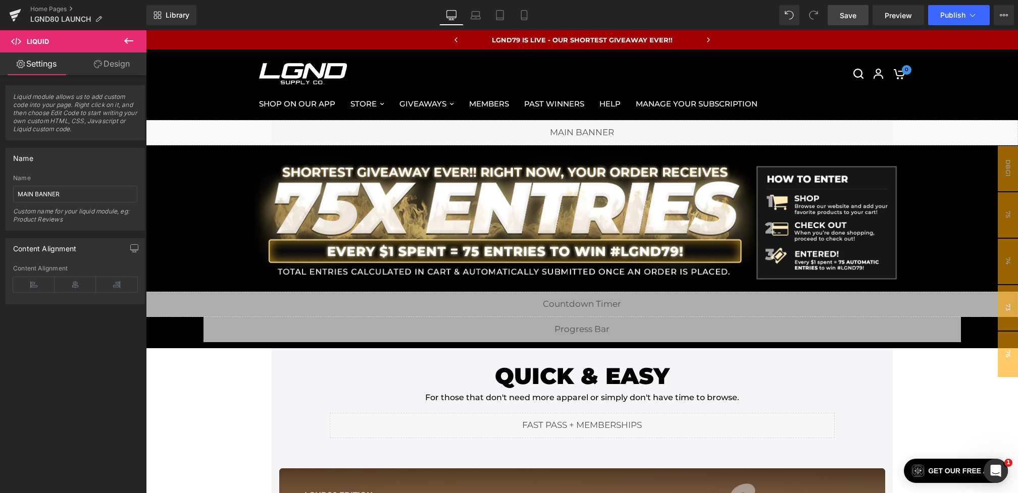
click at [829, 20] on link "Save" at bounding box center [848, 15] width 41 height 20
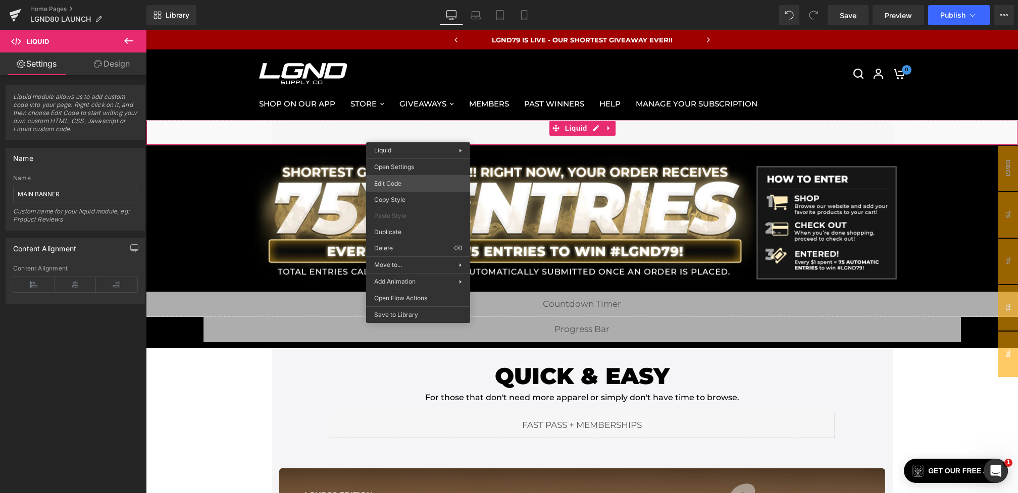
click at [387, 0] on div "You are previewing how the will restyle your page. You can not edit Elements in…" at bounding box center [509, 0] width 1018 height 0
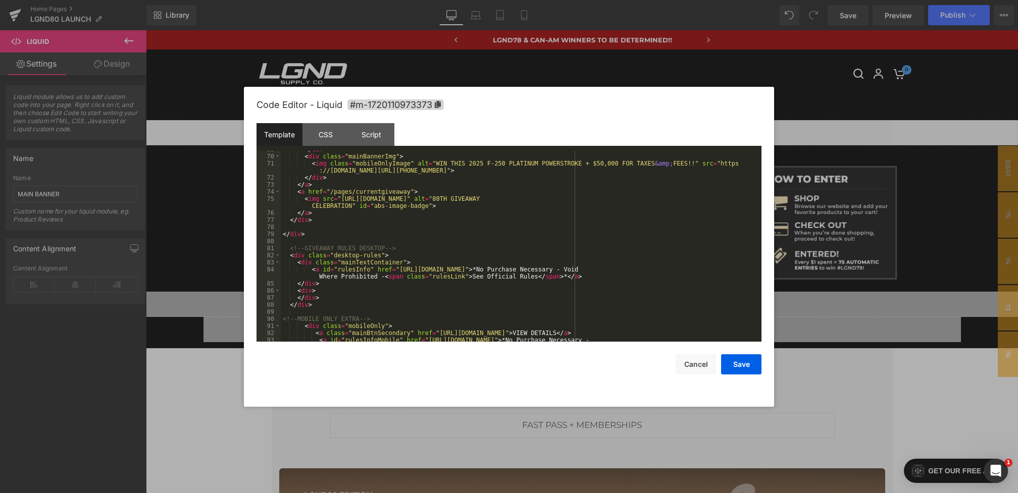
scroll to position [497, 0]
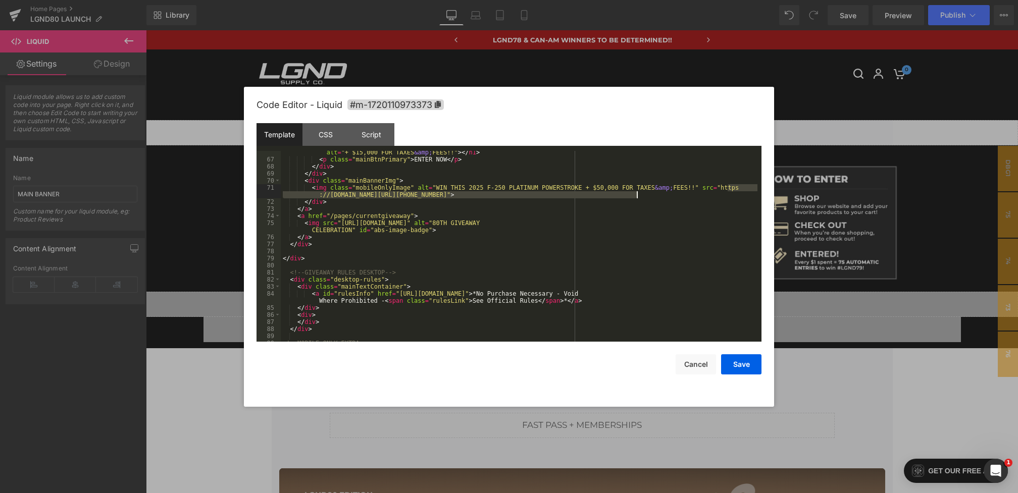
drag, startPoint x: 728, startPoint y: 185, endPoint x: 641, endPoint y: 195, distance: 87.4
click at [641, 195] on div "< h1 class = "cashbox" > < img src = "[URL][DOMAIN_NAME]" alt = "+ $15,000 FOR …" at bounding box center [519, 248] width 477 height 212
click at [743, 361] on button "Save" at bounding box center [741, 364] width 40 height 20
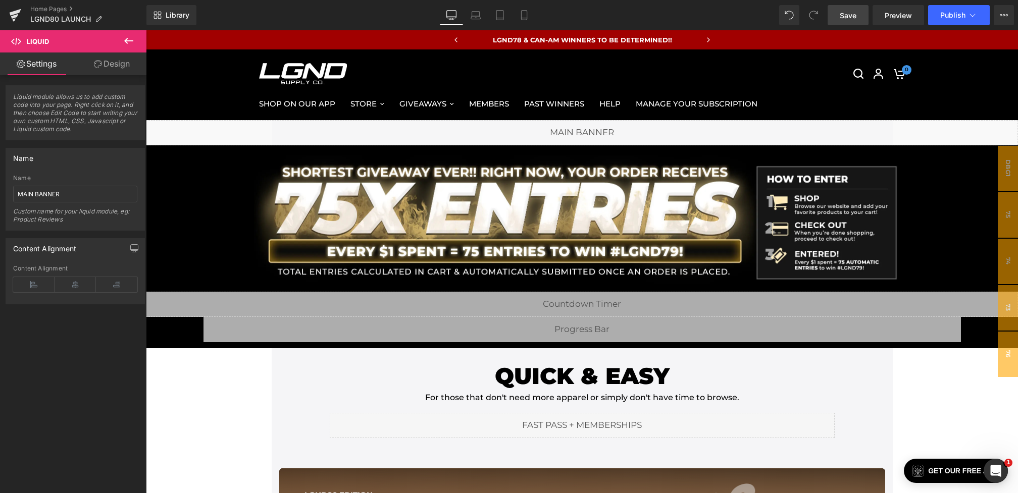
click at [855, 18] on span "Save" at bounding box center [848, 15] width 17 height 11
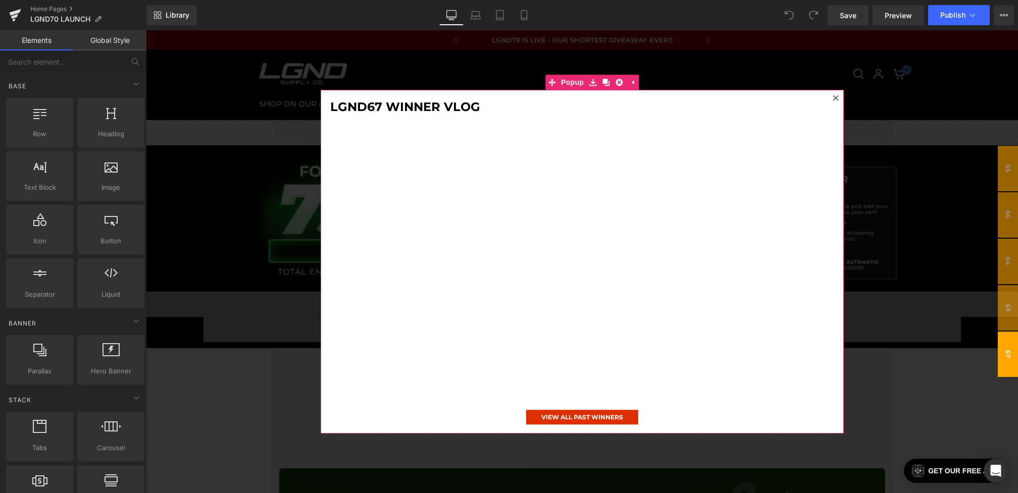
click at [225, 220] on div at bounding box center [582, 261] width 872 height 463
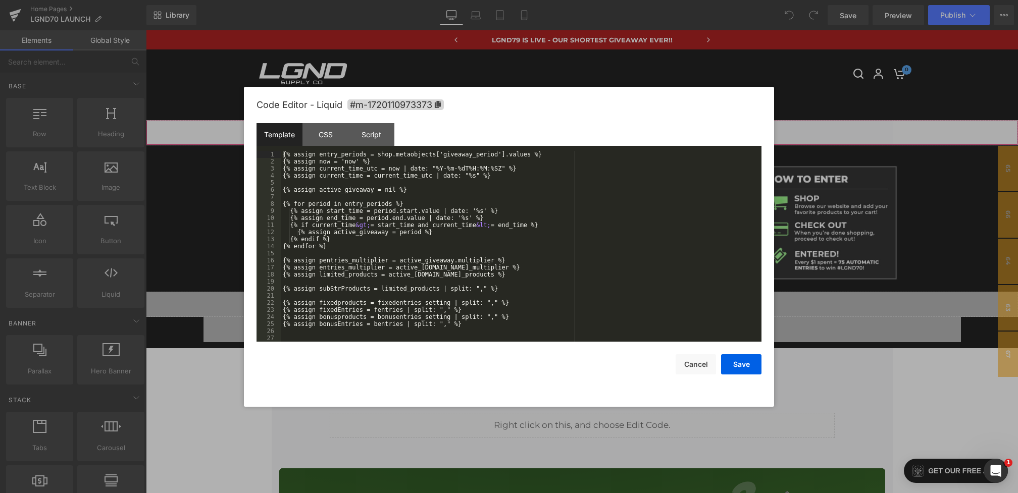
click at [353, 0] on div "You are previewing how the will restyle your page. You can not edit Elements in…" at bounding box center [509, 0] width 1018 height 0
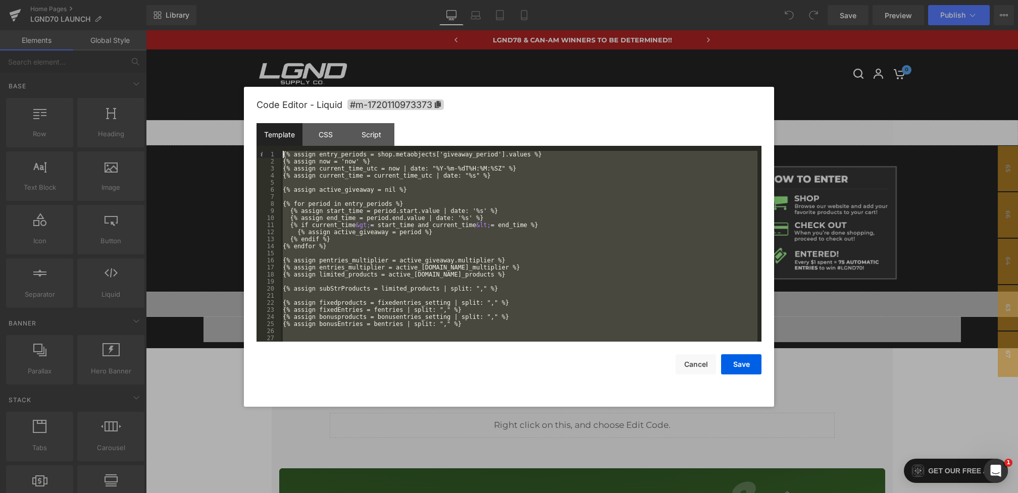
drag, startPoint x: 338, startPoint y: 329, endPoint x: 202, endPoint y: 9, distance: 348.0
click at [202, 9] on body "You are previewing how the will restyle your page. You can not edit Elements in…" at bounding box center [509, 246] width 1018 height 493
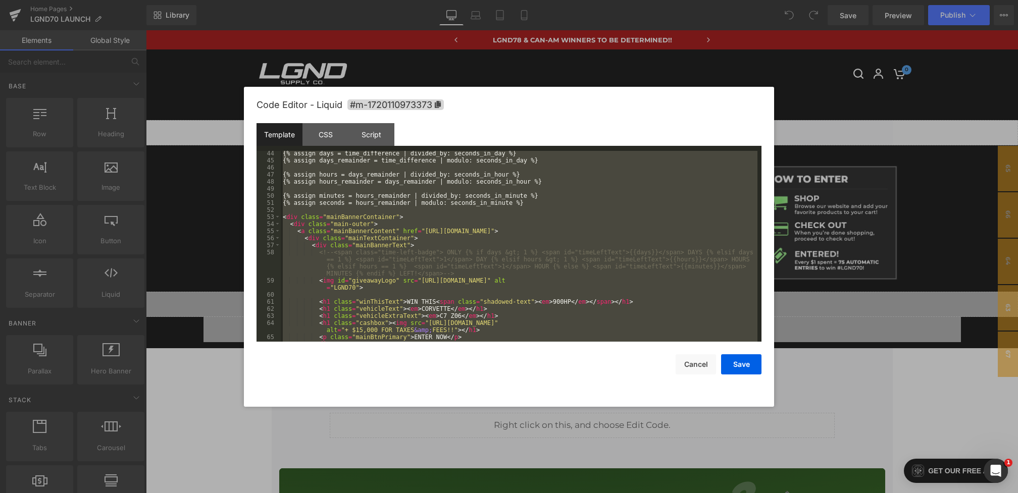
scroll to position [323, 0]
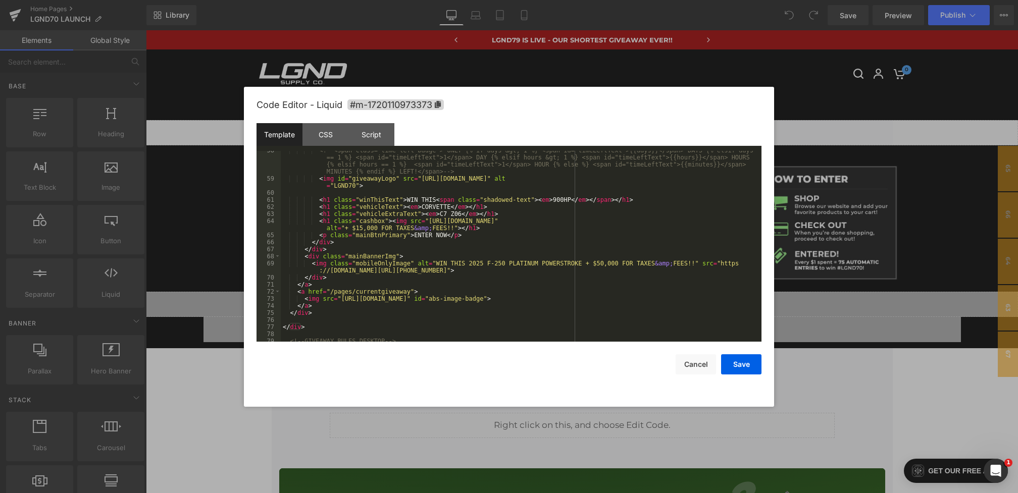
scroll to position [530, 0]
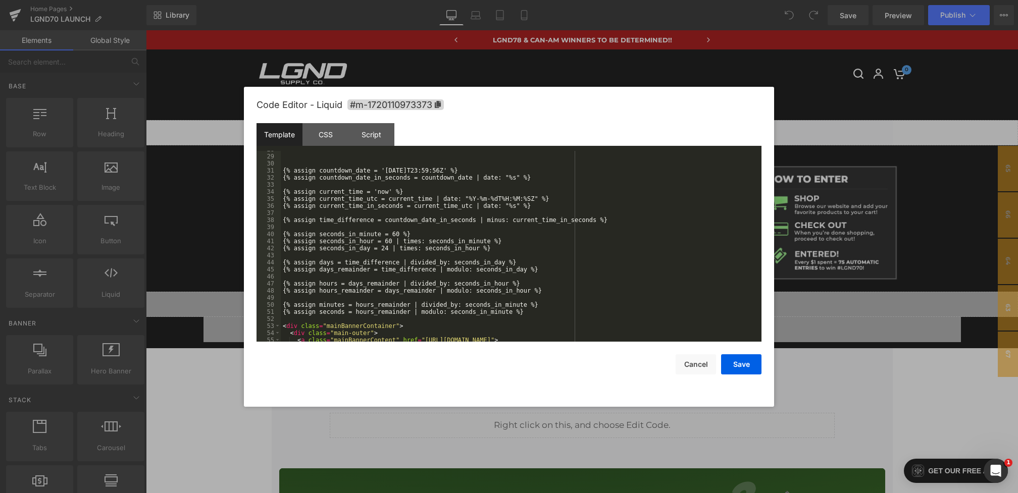
scroll to position [281, 0]
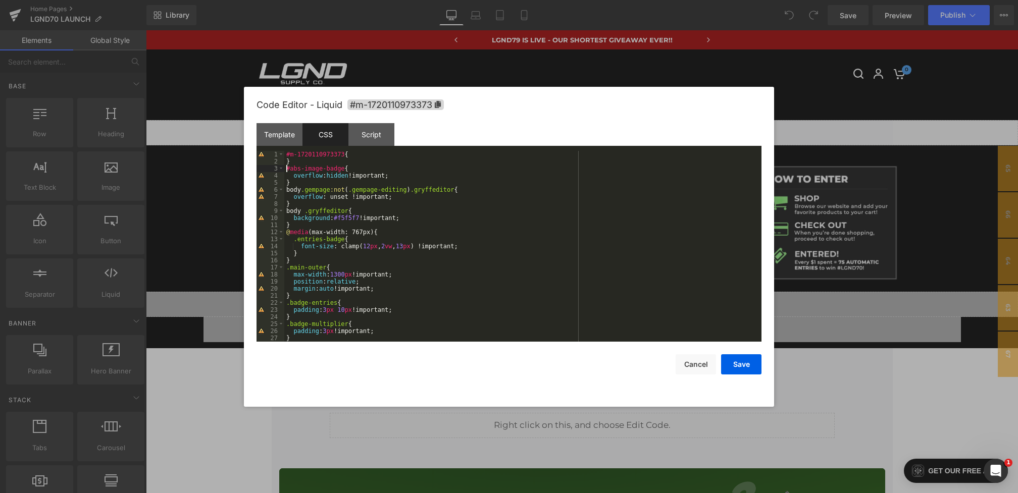
click at [0, 0] on div "#m-1720110973373 { } #abs-image-badge { overflow : hidden !important; } body .g…" at bounding box center [0, 0] width 0 height 0
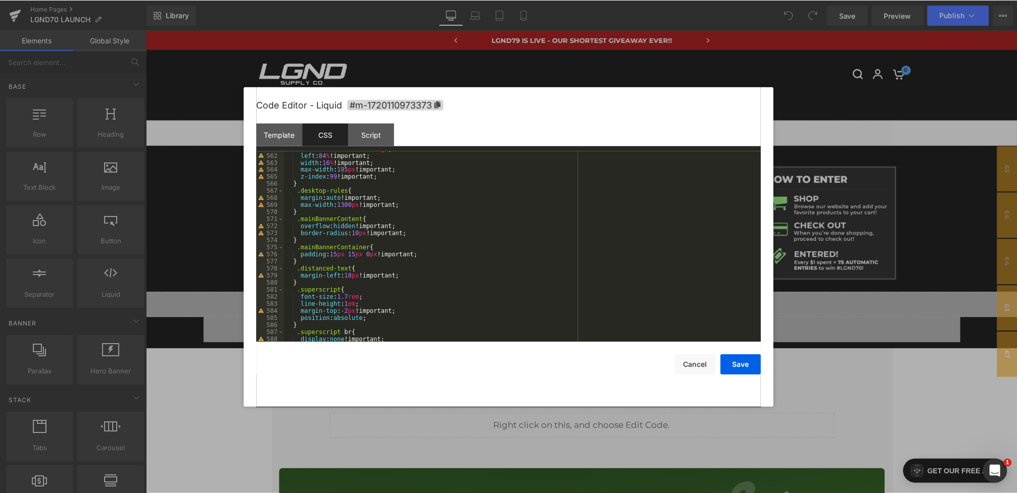
scroll to position [4673, 0]
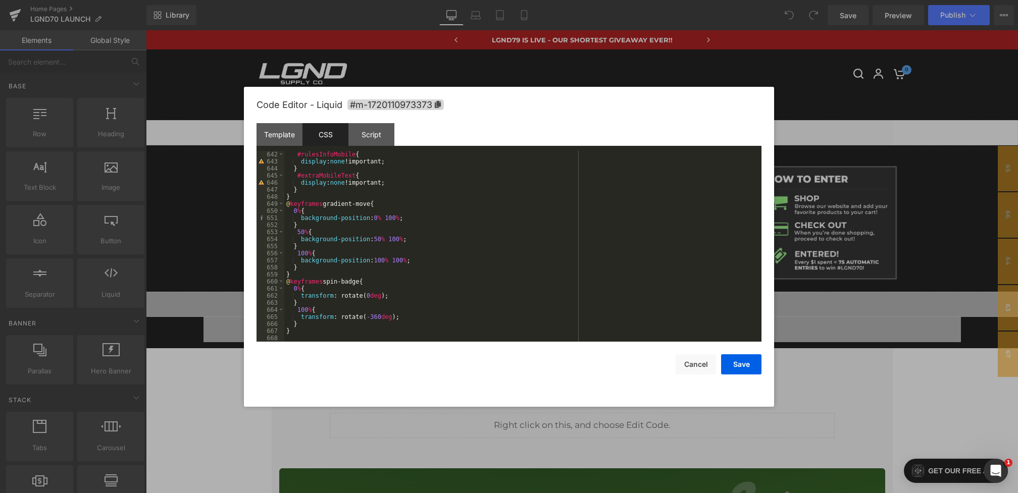
click at [0, 0] on div "#rulesInfoMobile { display : none !important; } #extraMobileText { display : no…" at bounding box center [0, 0] width 0 height 0
